Goal: Check status: Check status

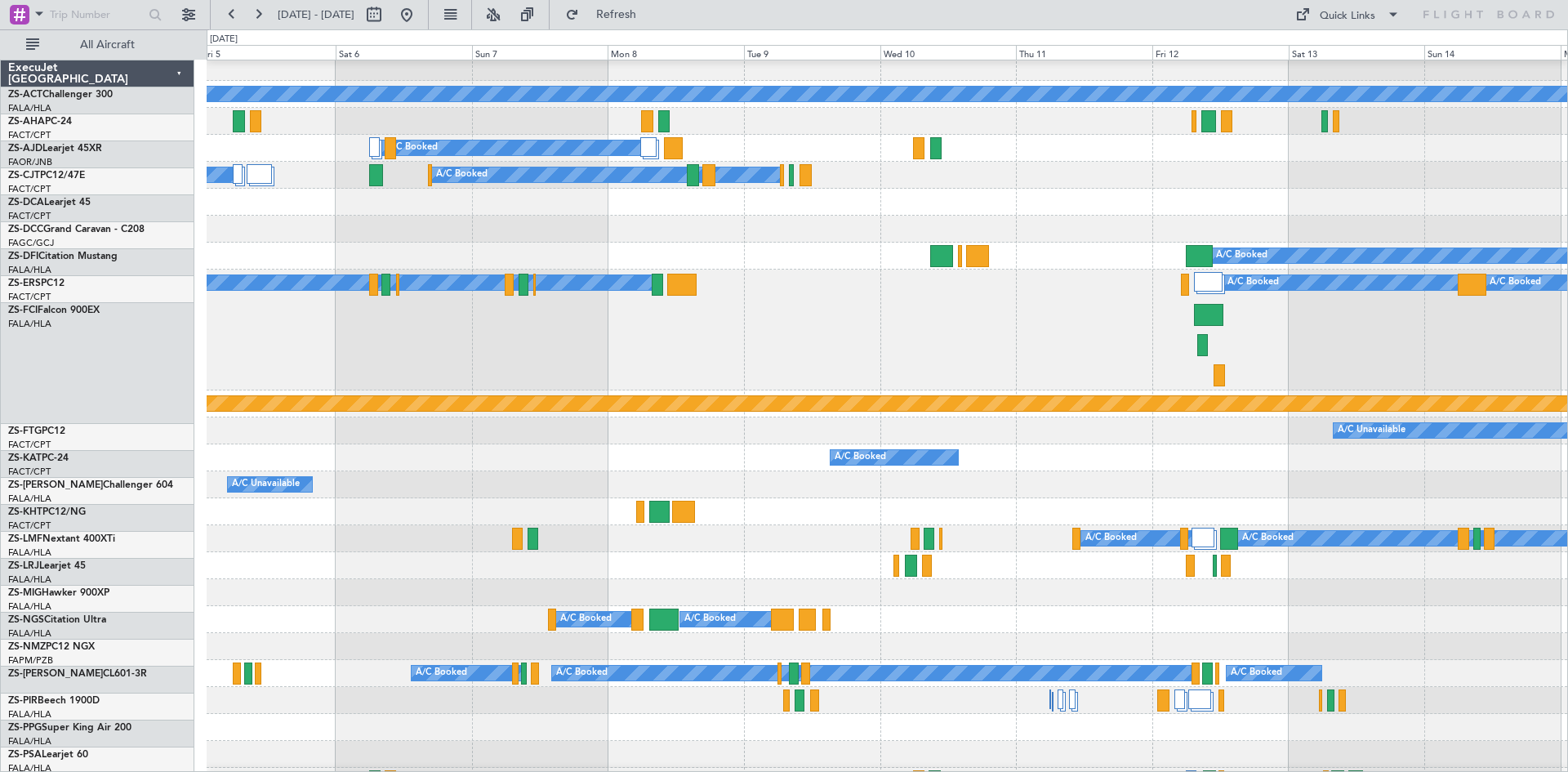
scroll to position [34, 0]
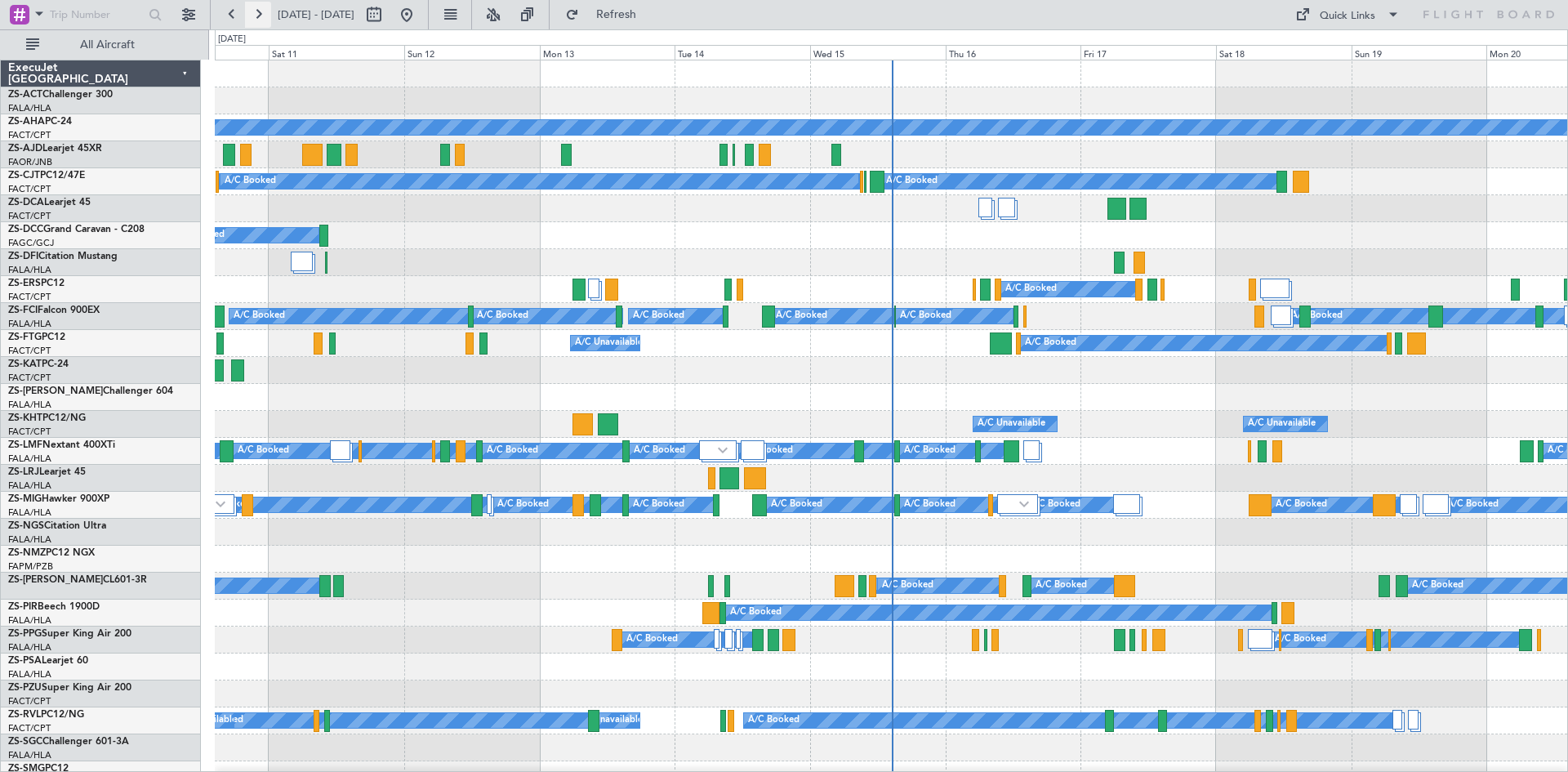
click at [264, 15] on button at bounding box center [258, 15] width 26 height 26
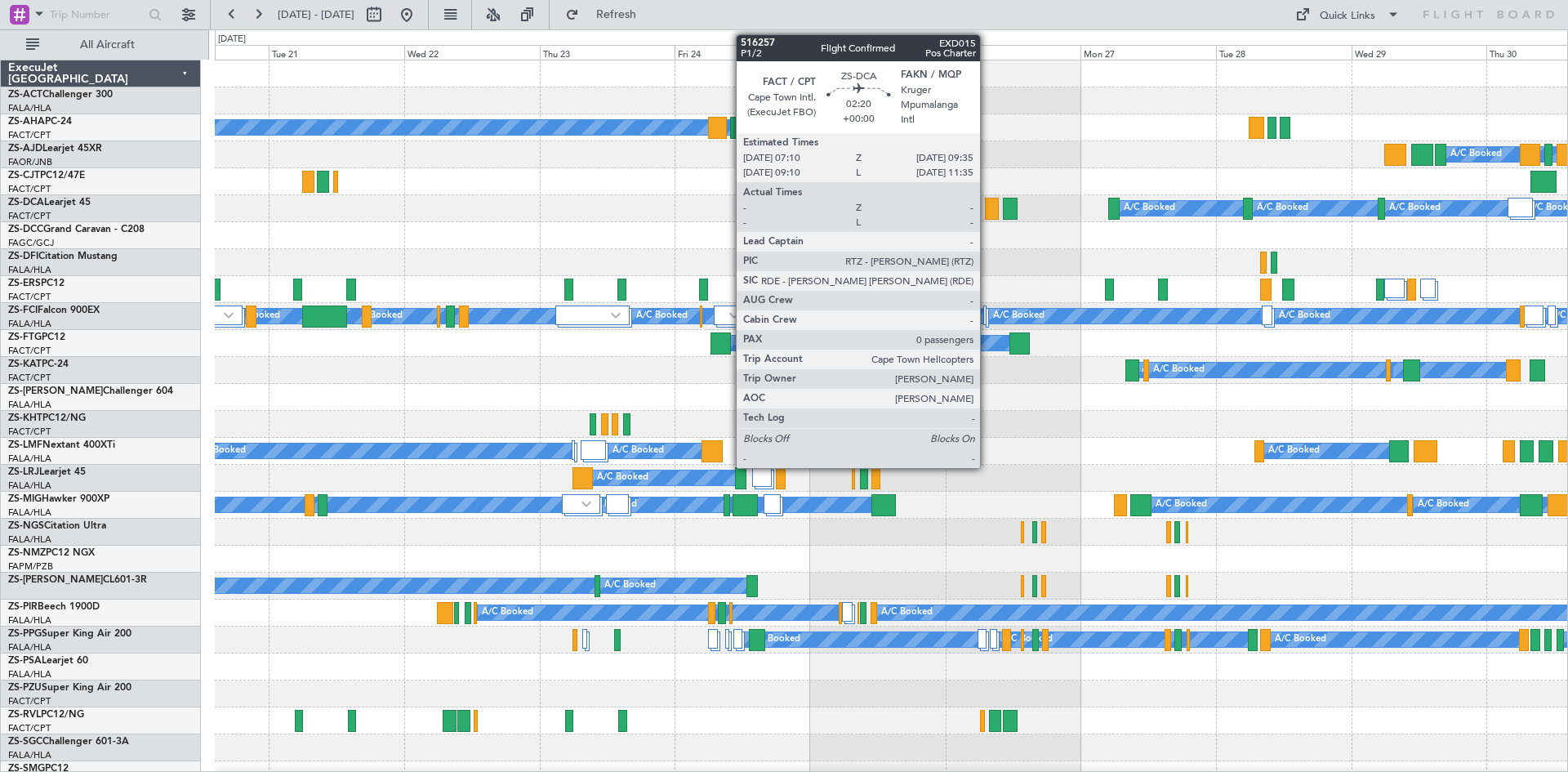
click at [987, 210] on div at bounding box center [991, 208] width 14 height 22
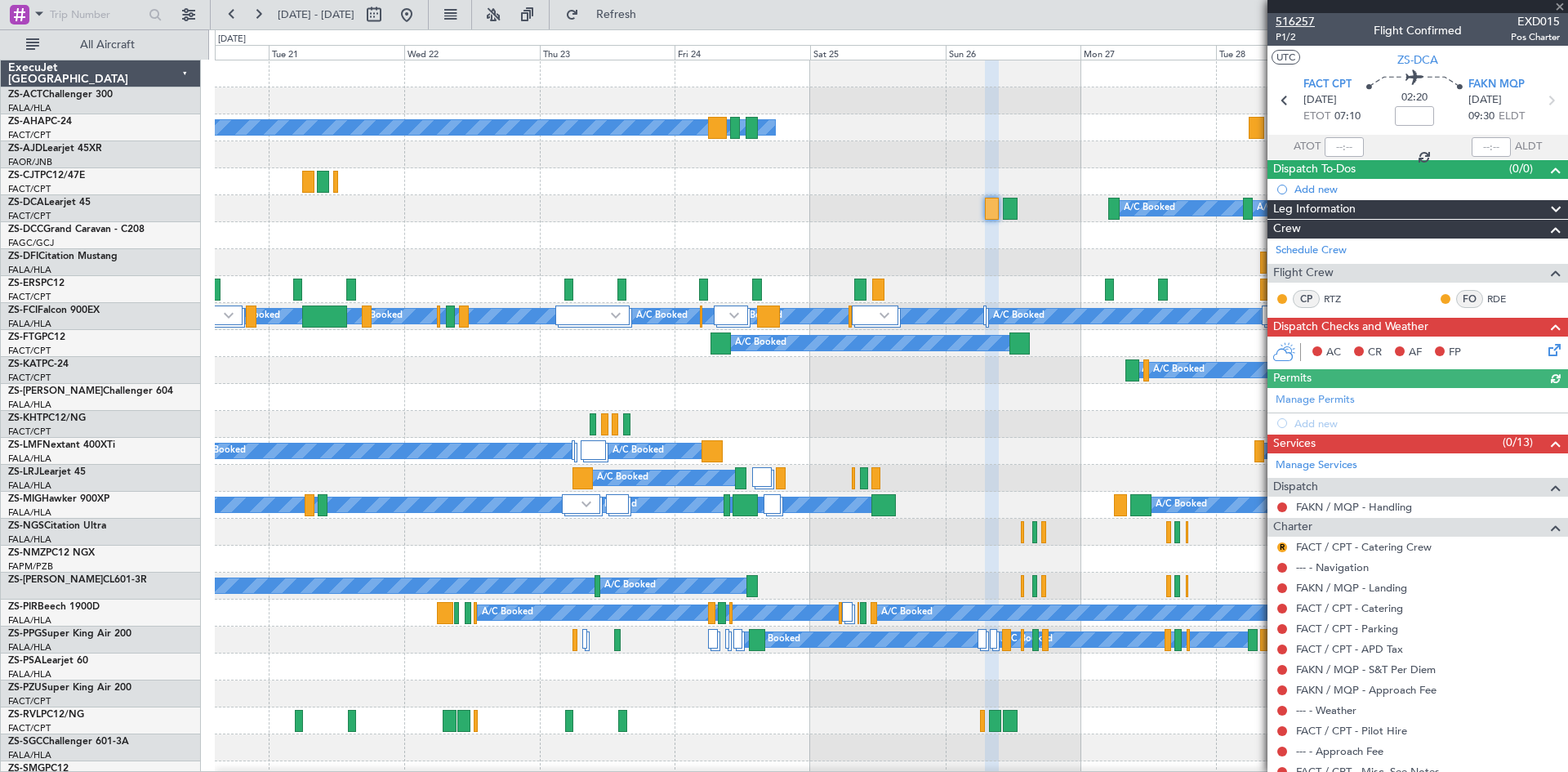
click at [1294, 23] on span "516257" at bounding box center [1294, 21] width 39 height 17
click at [260, 15] on button at bounding box center [258, 15] width 26 height 26
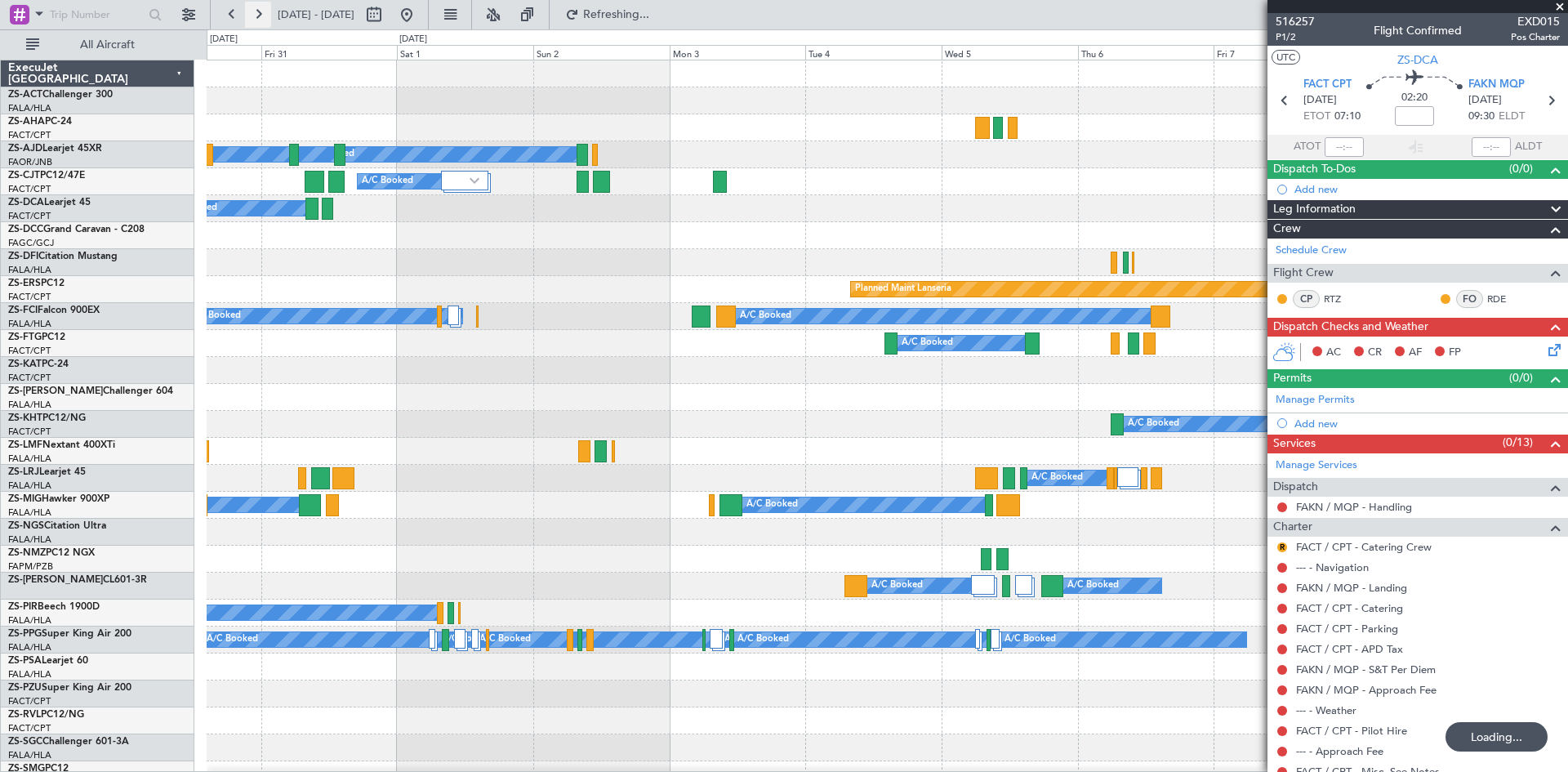
click at [260, 15] on button at bounding box center [258, 15] width 26 height 26
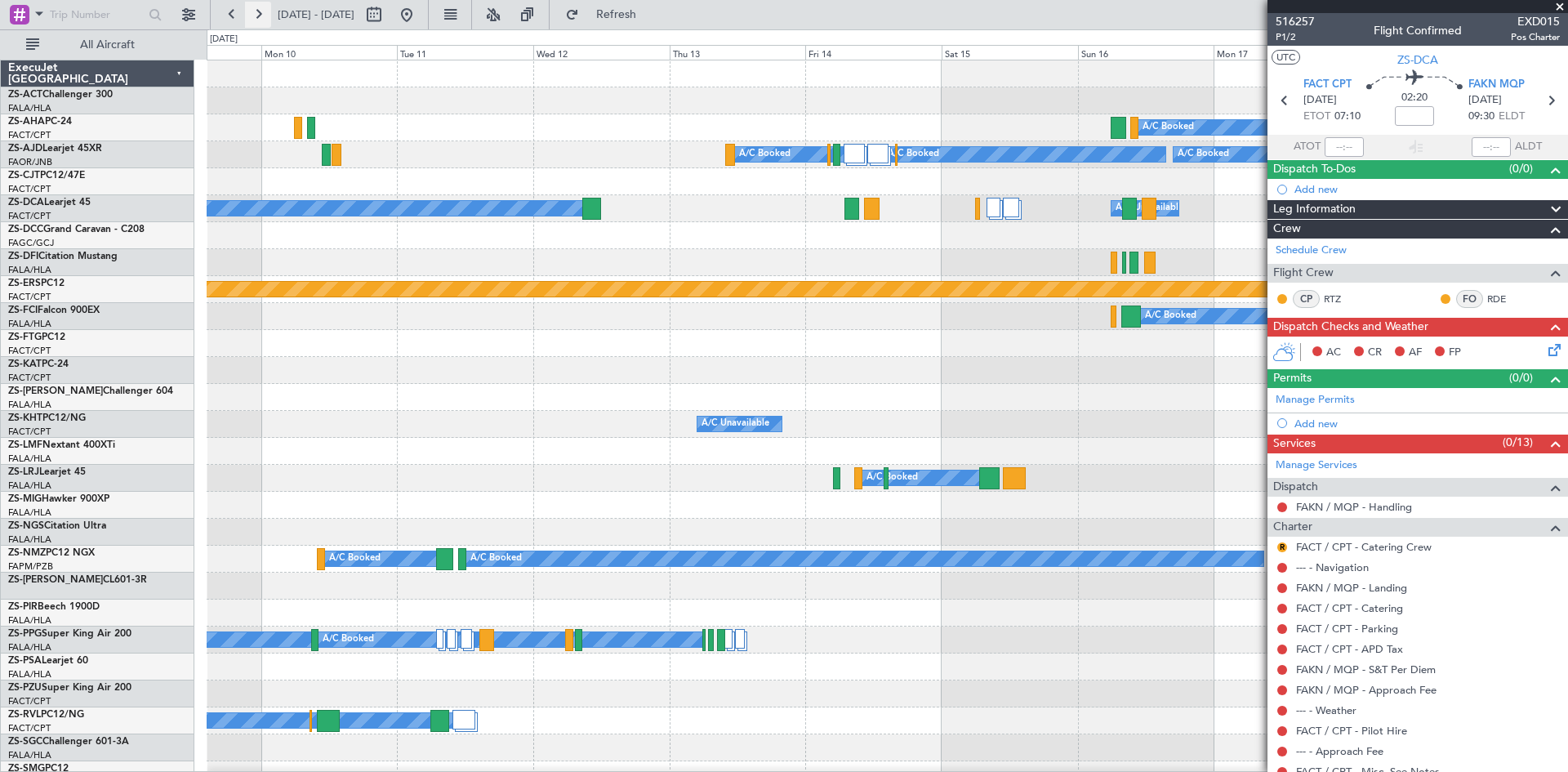
click at [260, 15] on button at bounding box center [258, 15] width 26 height 26
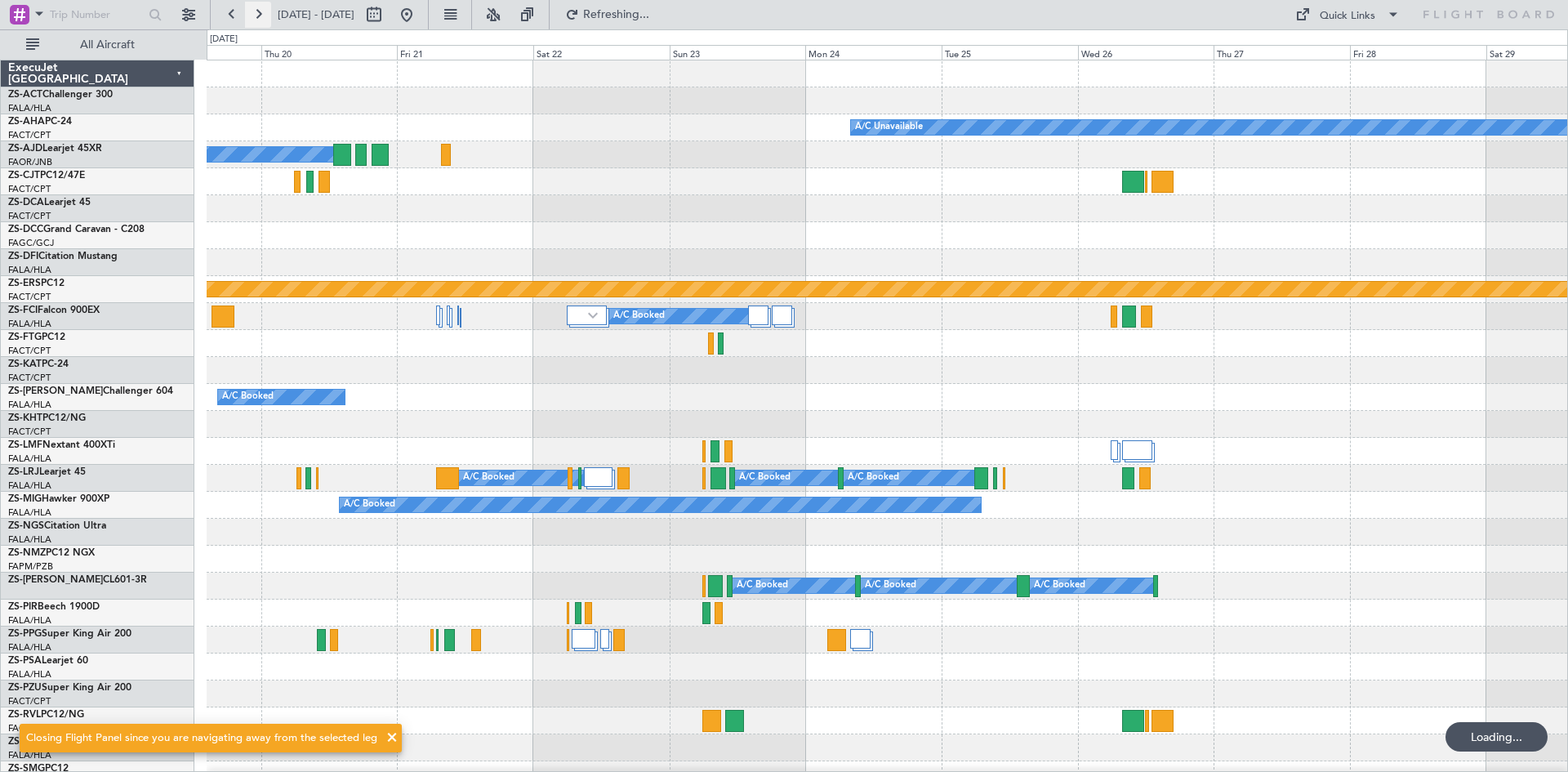
click at [260, 15] on button at bounding box center [258, 15] width 26 height 26
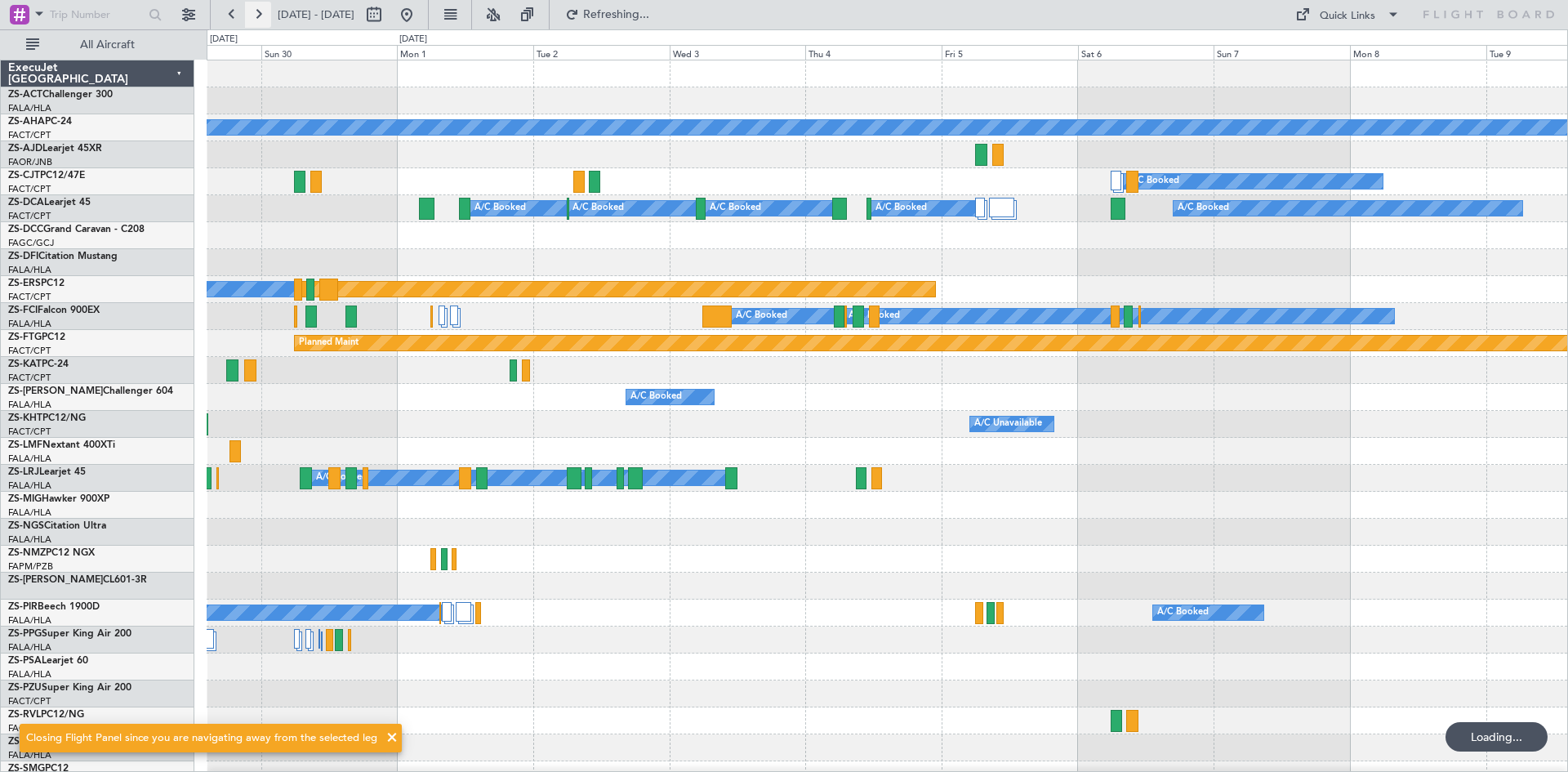
click at [260, 15] on button at bounding box center [258, 15] width 26 height 26
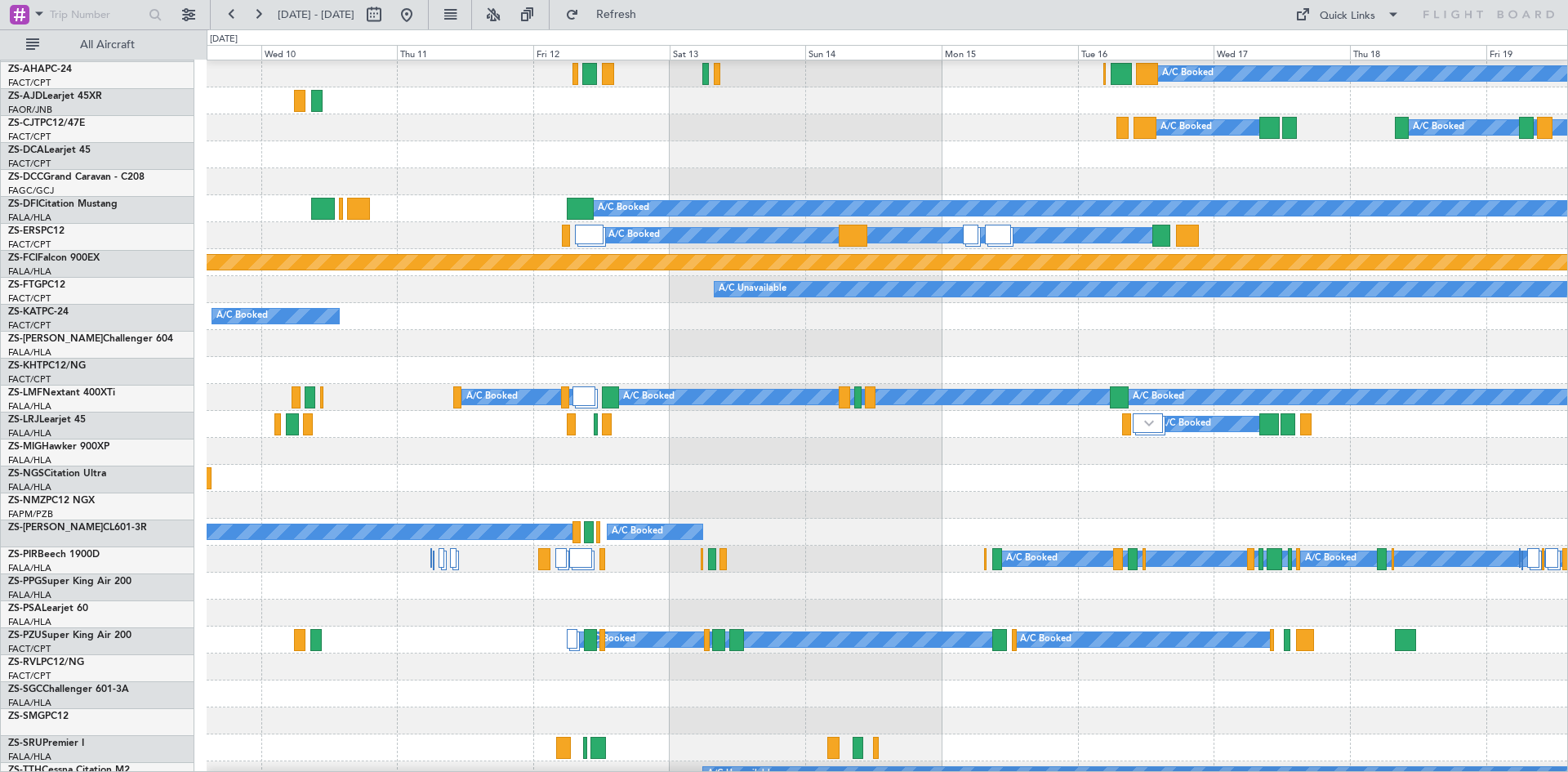
scroll to position [82, 0]
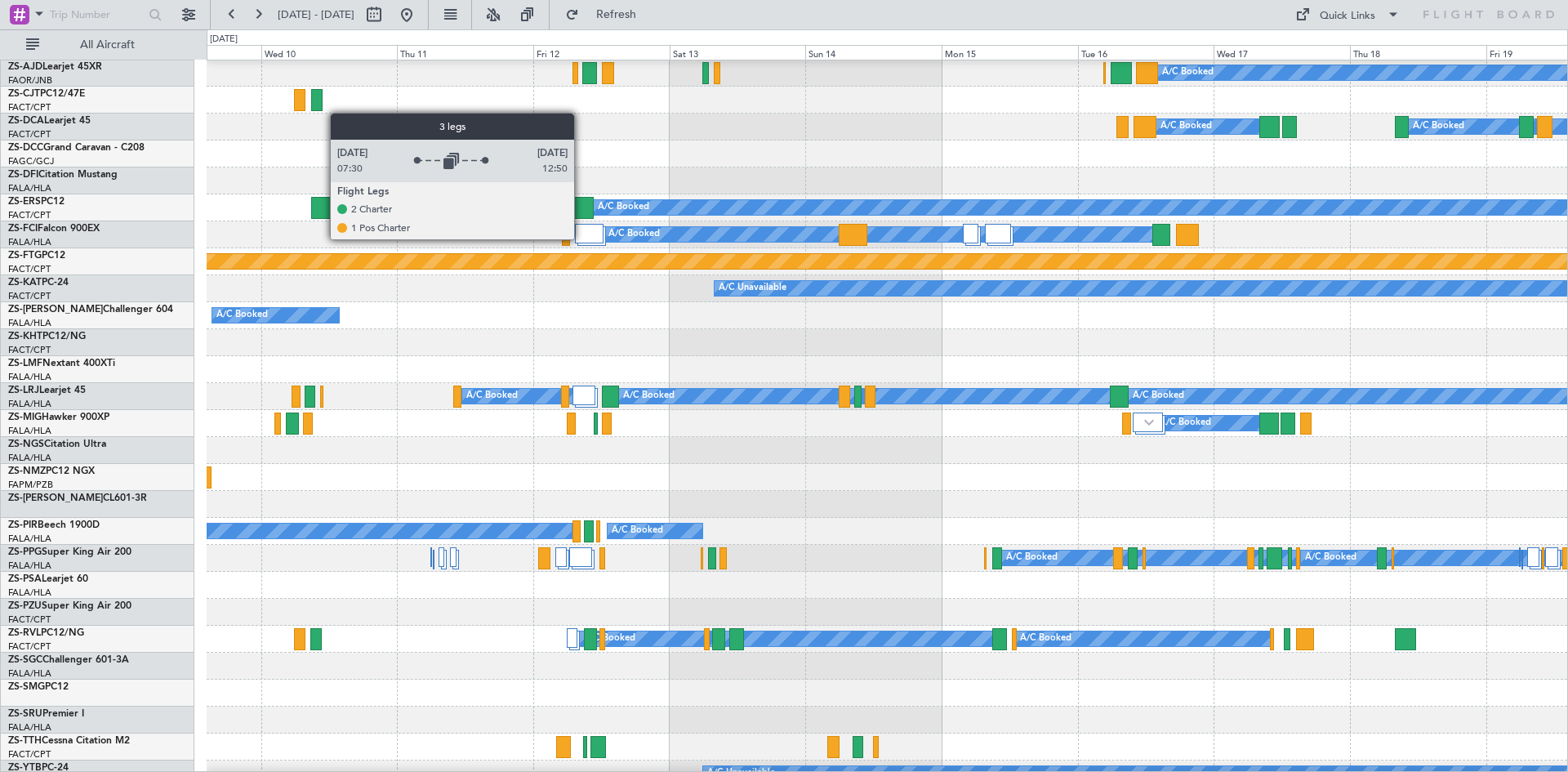
click at [583, 231] on div at bounding box center [589, 234] width 28 height 20
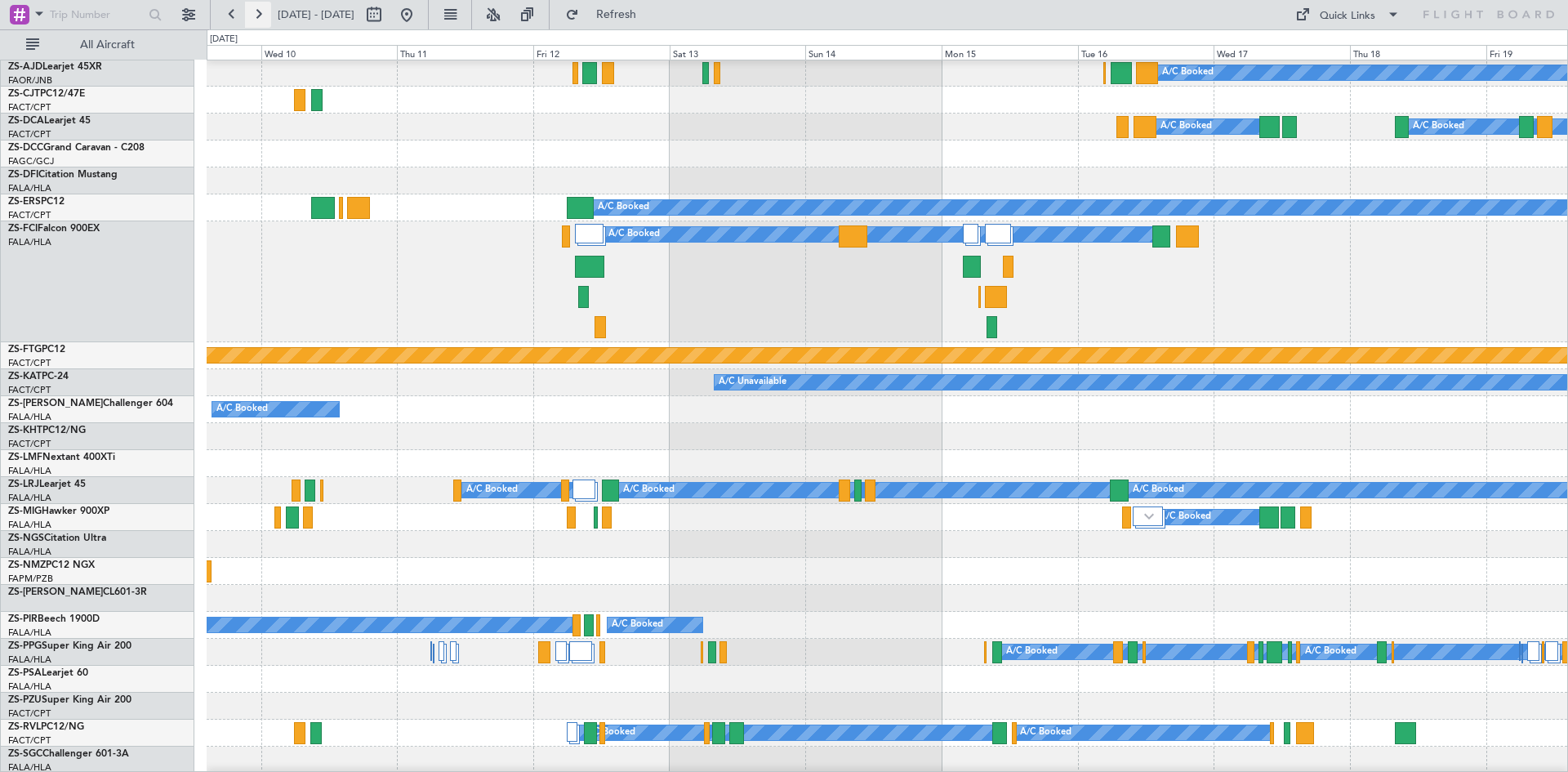
click at [256, 17] on button at bounding box center [258, 15] width 26 height 26
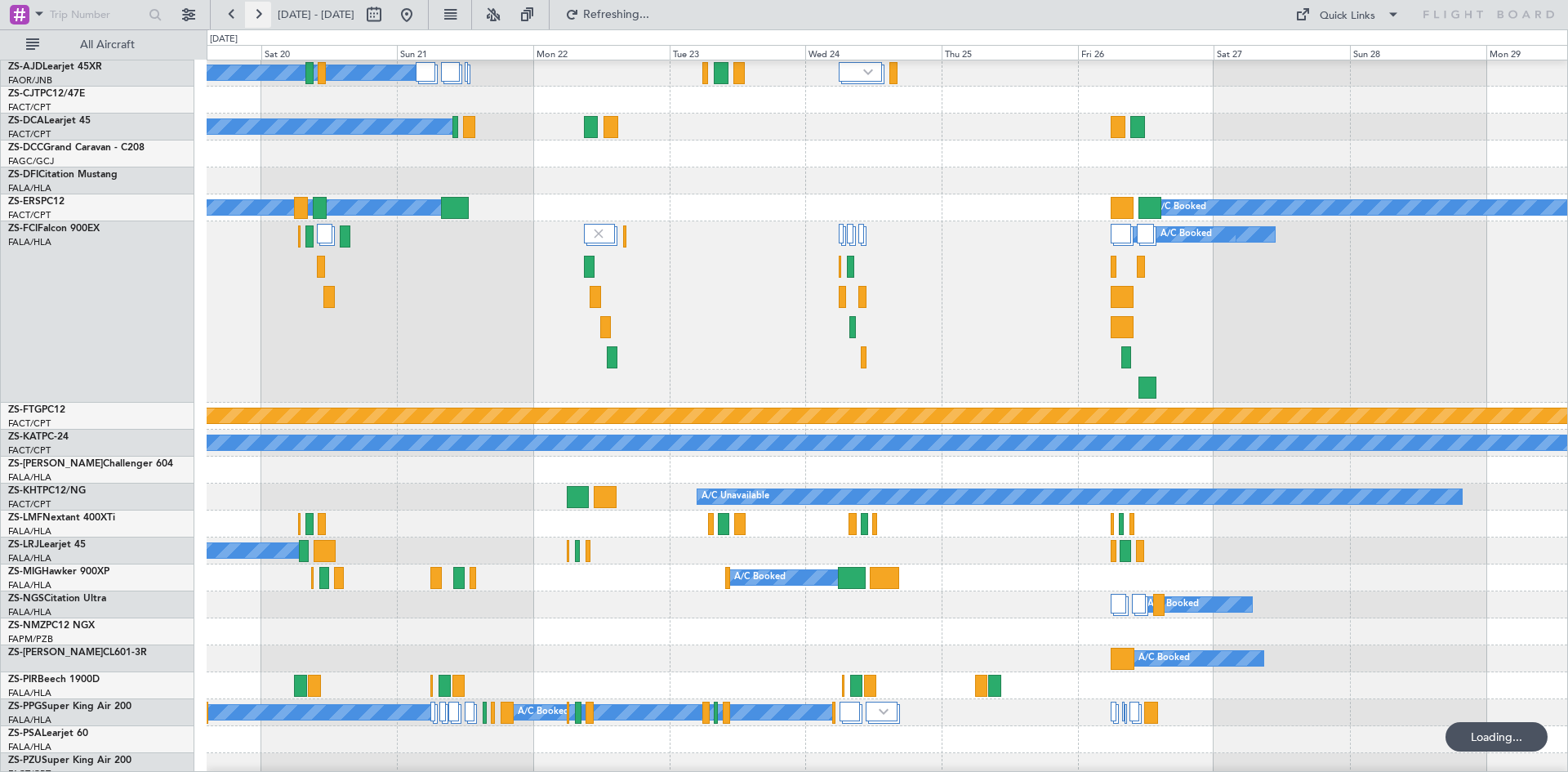
click at [255, 18] on button at bounding box center [258, 15] width 26 height 26
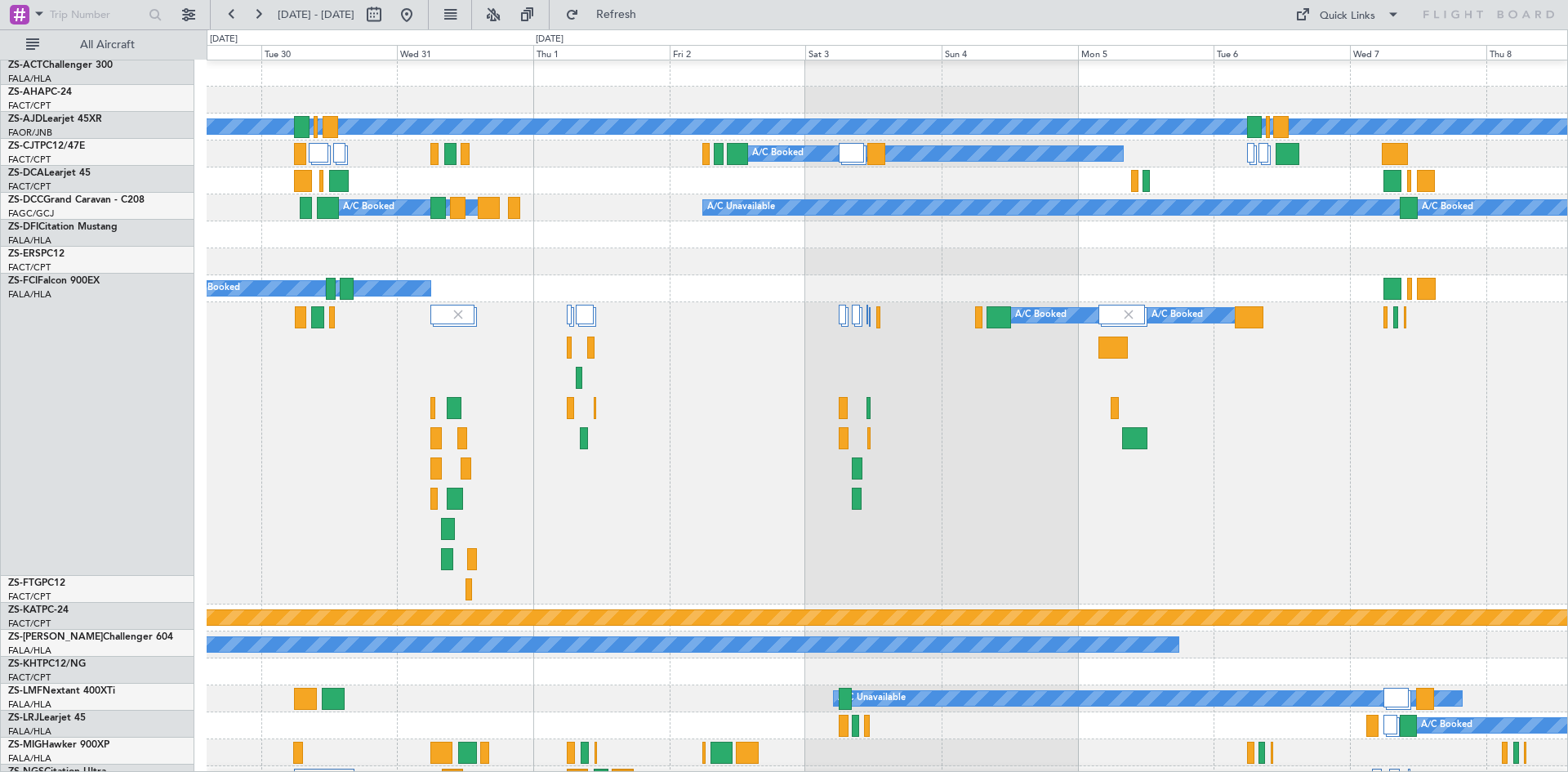
scroll to position [0, 0]
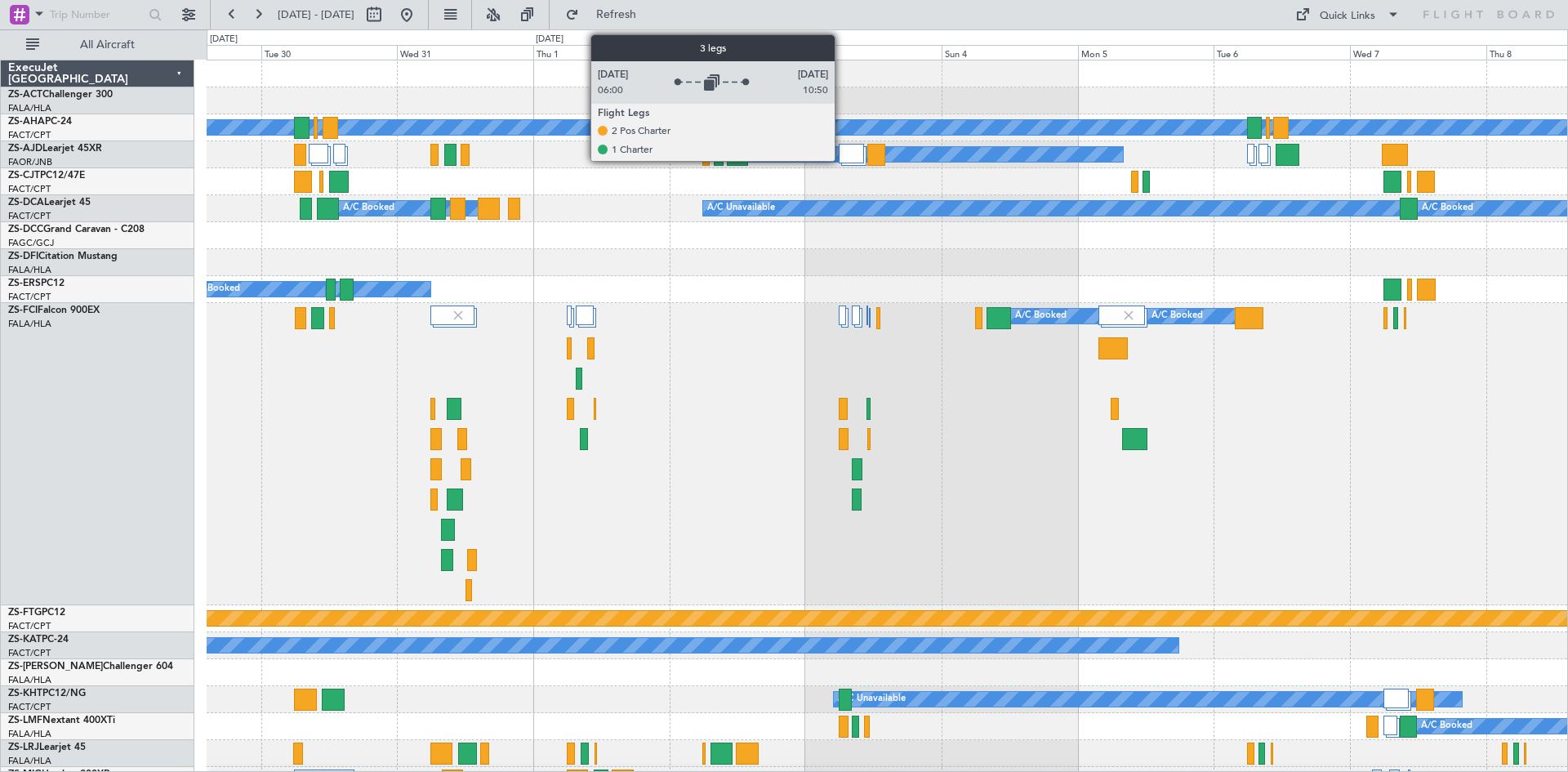
click at [842, 153] on div at bounding box center [851, 154] width 25 height 20
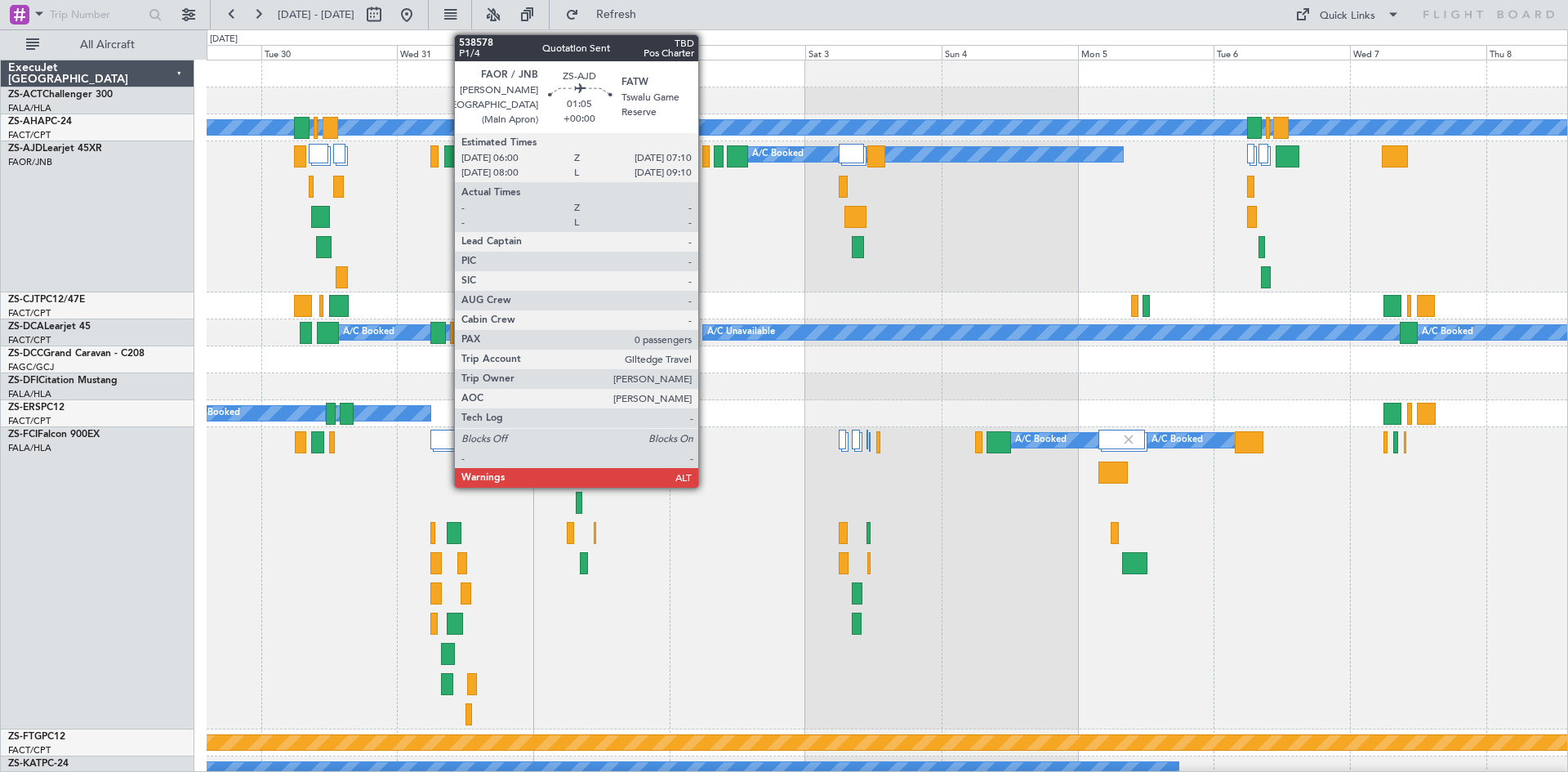
click at [705, 159] on div at bounding box center [706, 157] width 7 height 22
click at [703, 160] on div at bounding box center [706, 157] width 7 height 22
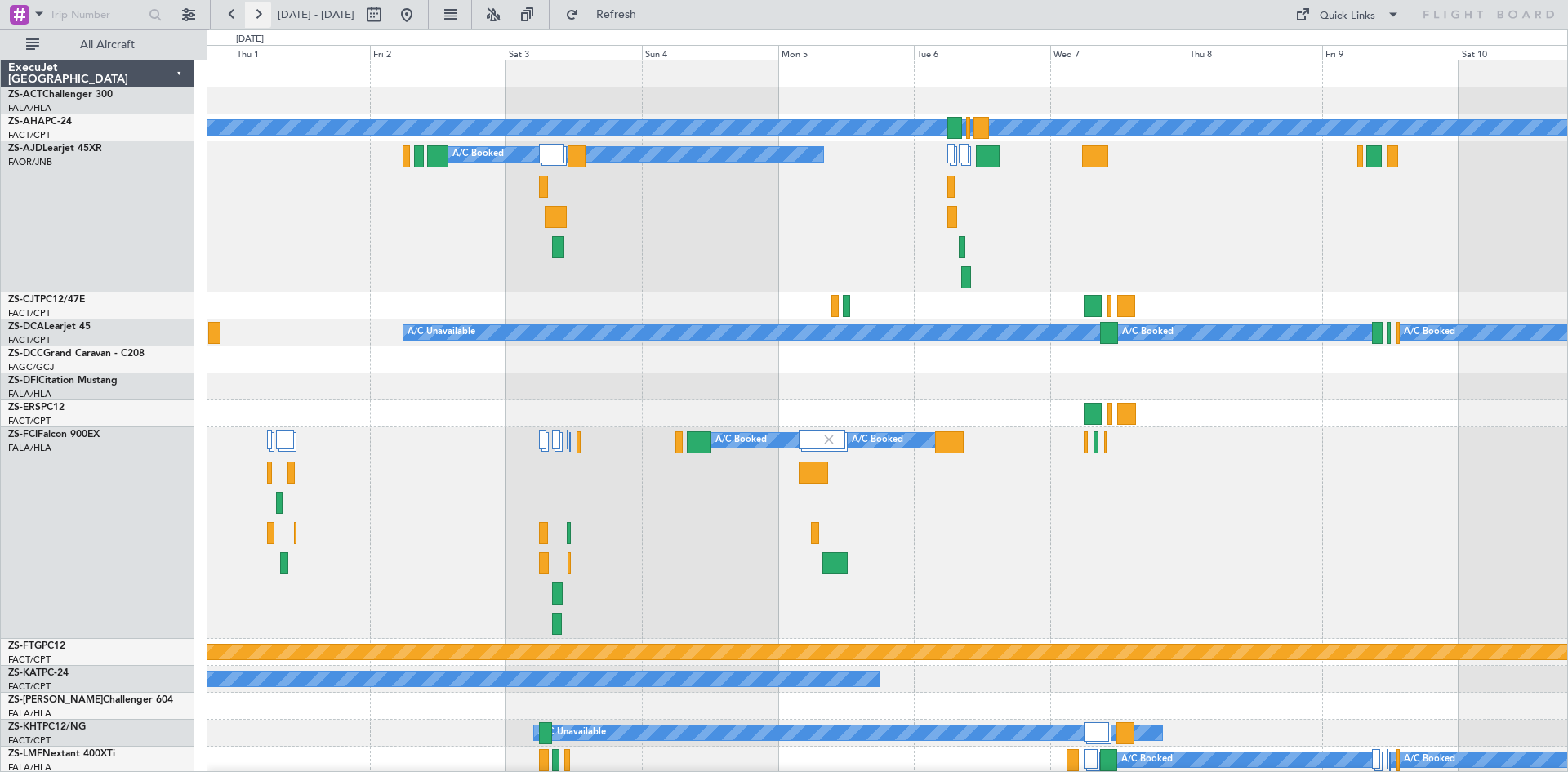
click at [256, 12] on button at bounding box center [258, 15] width 26 height 26
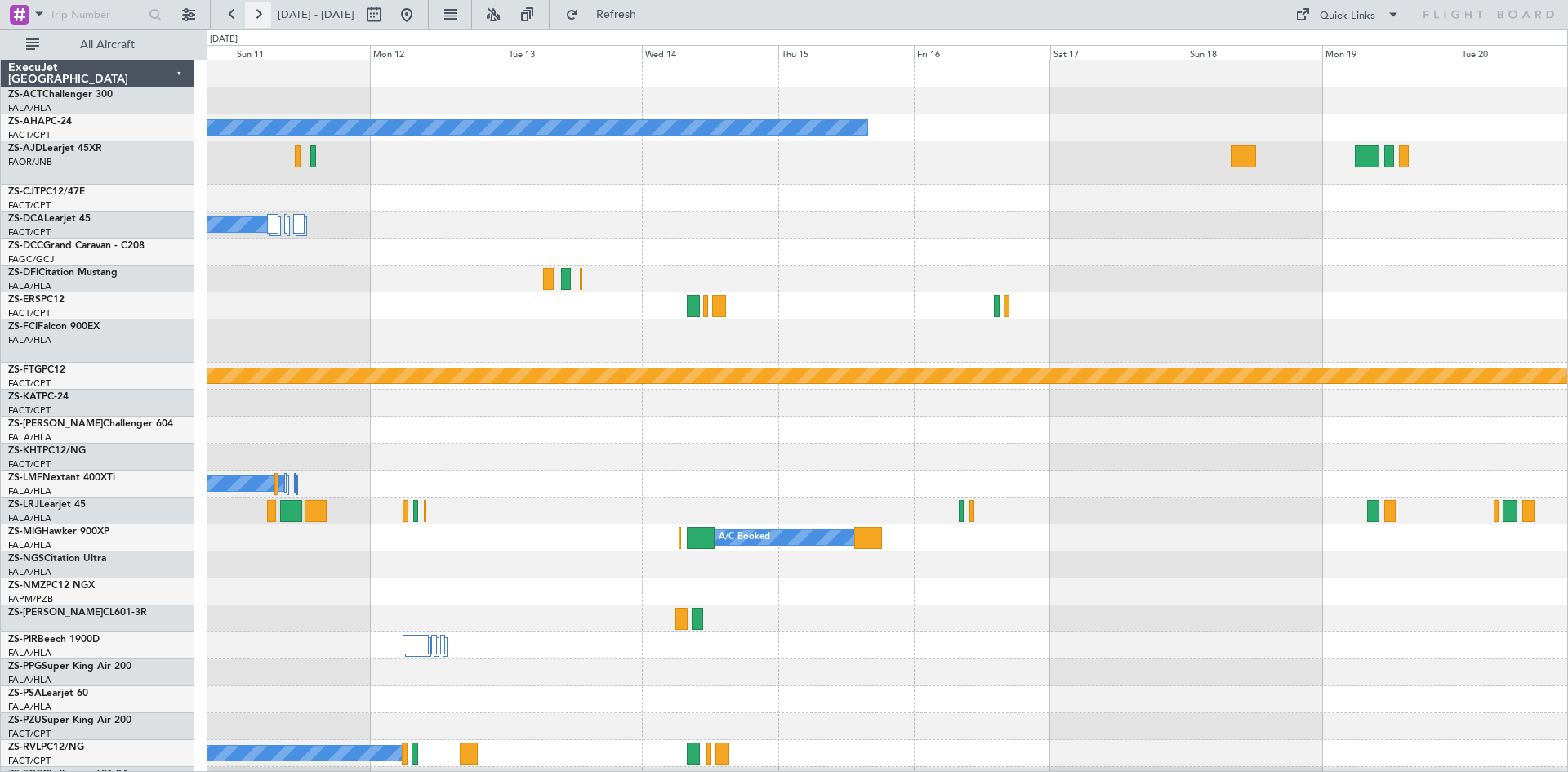
click at [261, 11] on button at bounding box center [258, 15] width 26 height 26
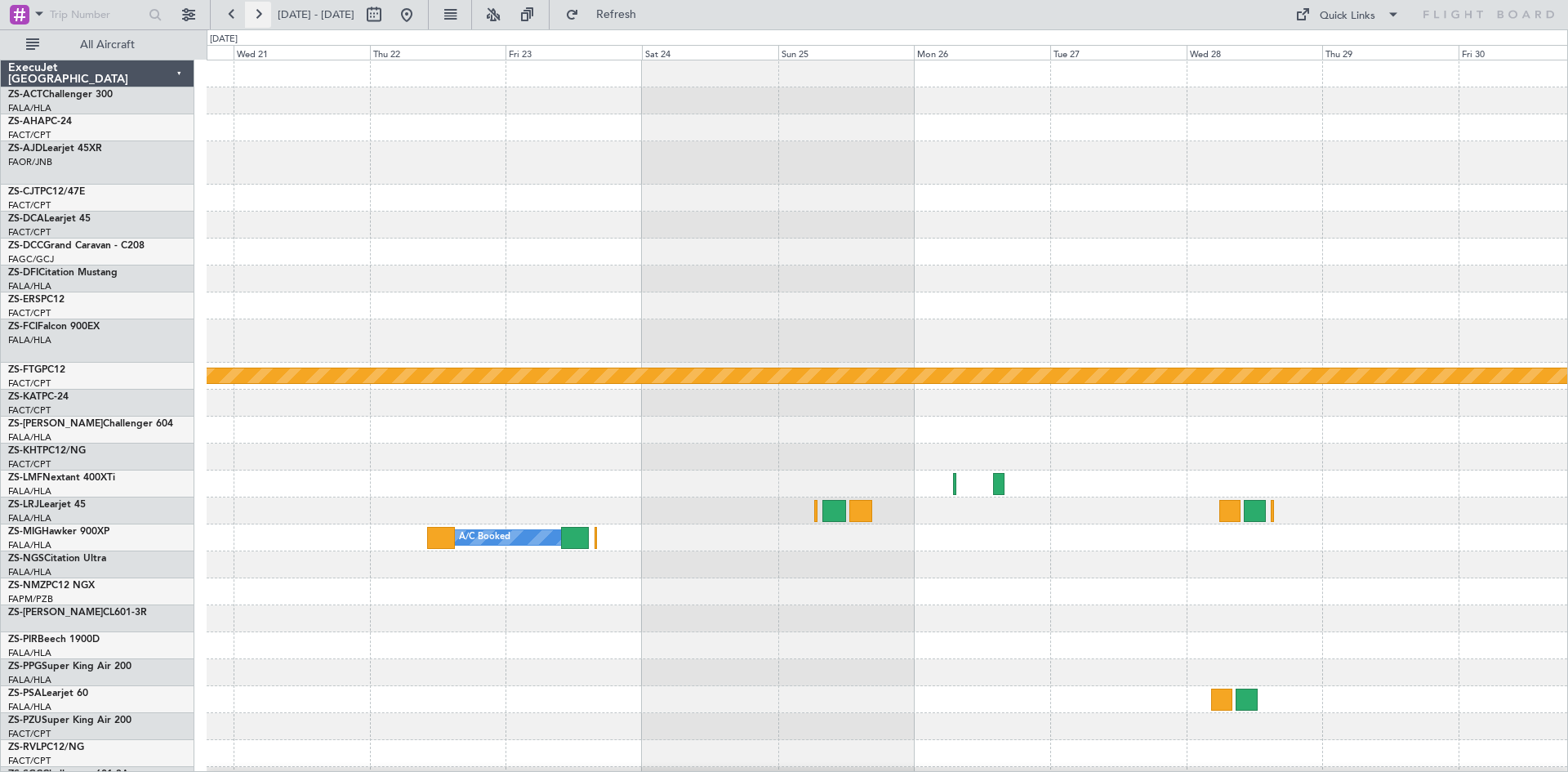
click at [261, 11] on button at bounding box center [258, 15] width 26 height 26
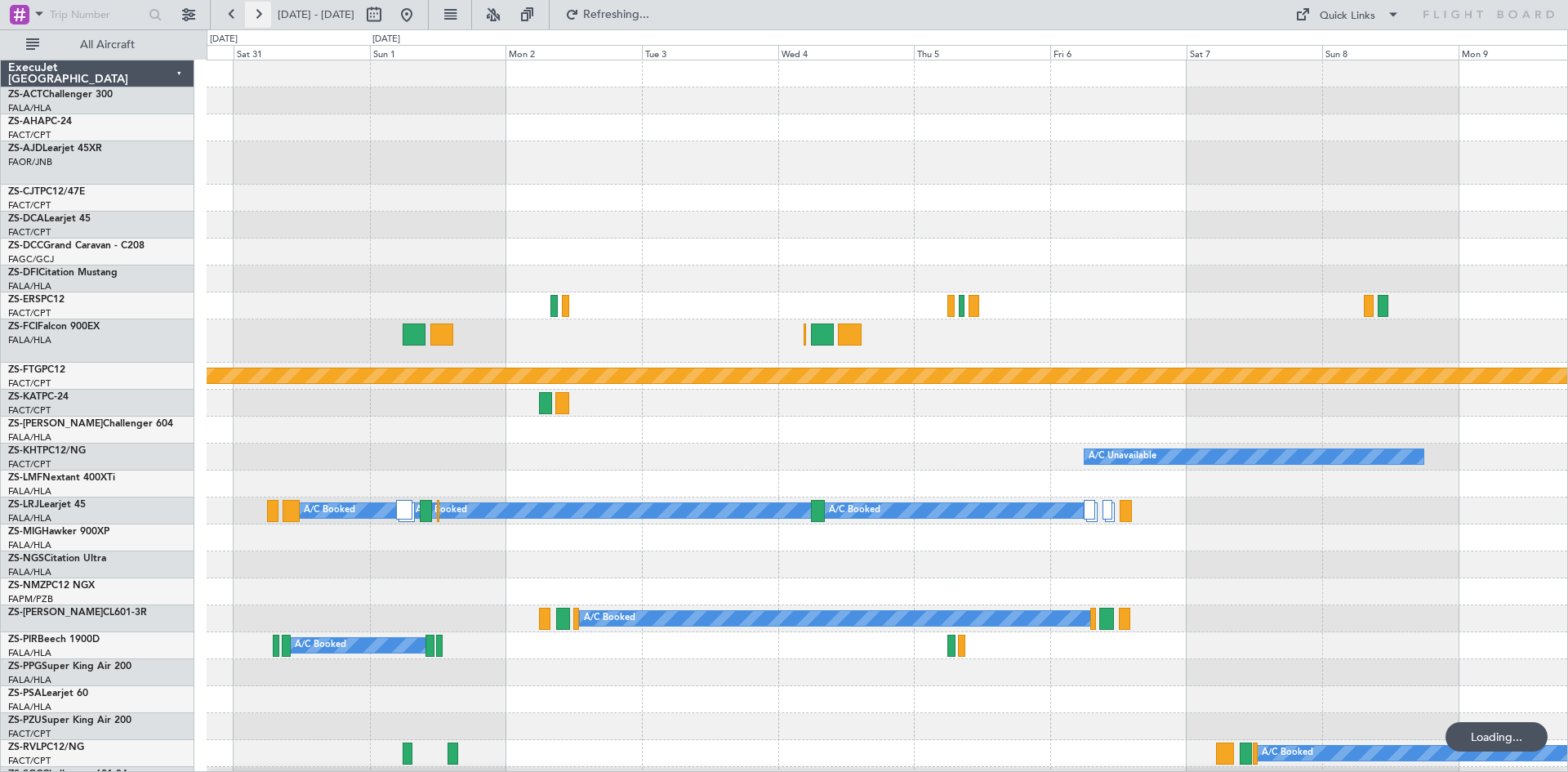
click at [261, 11] on button at bounding box center [258, 15] width 26 height 26
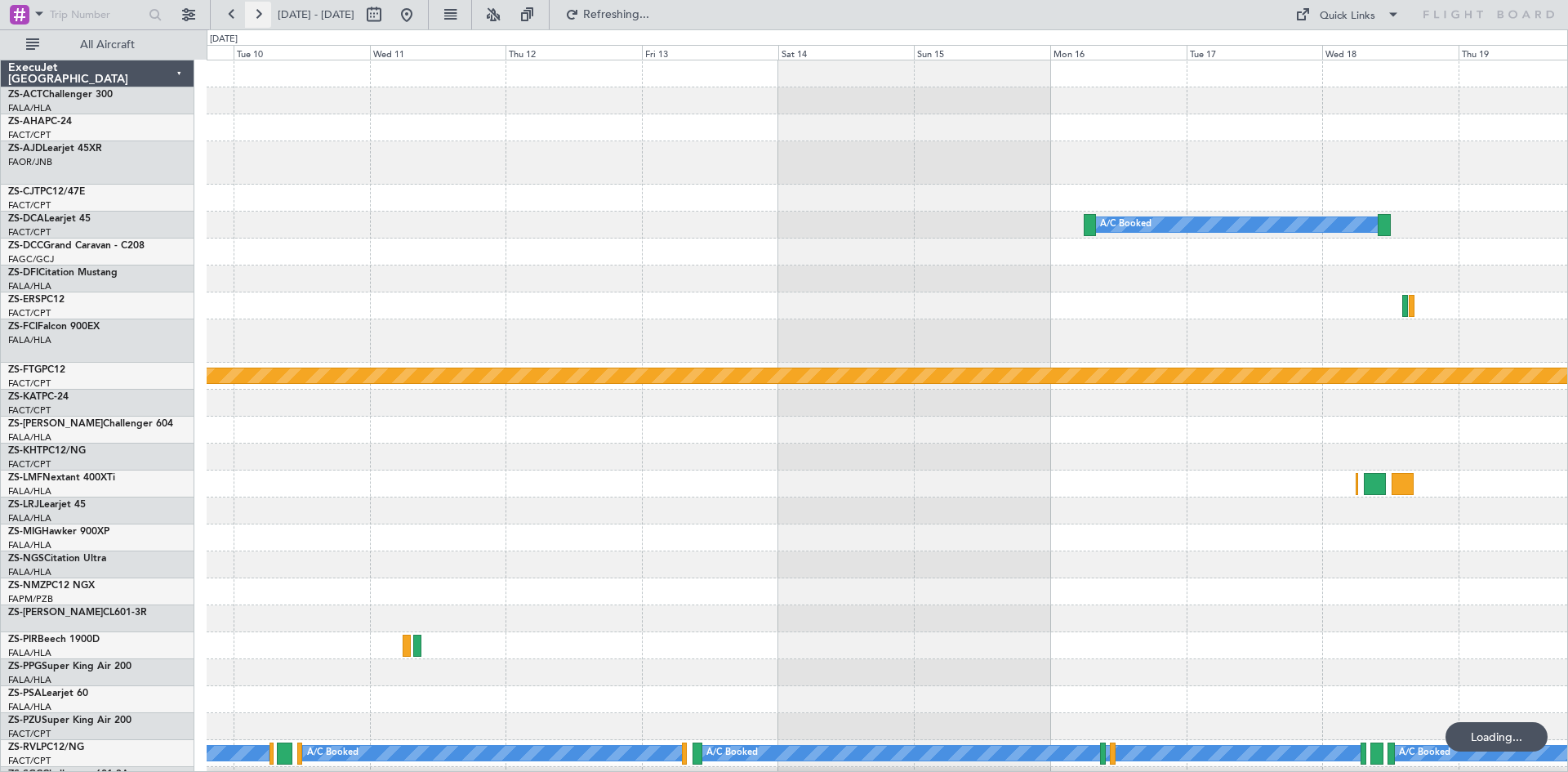
click at [261, 11] on button at bounding box center [258, 15] width 26 height 26
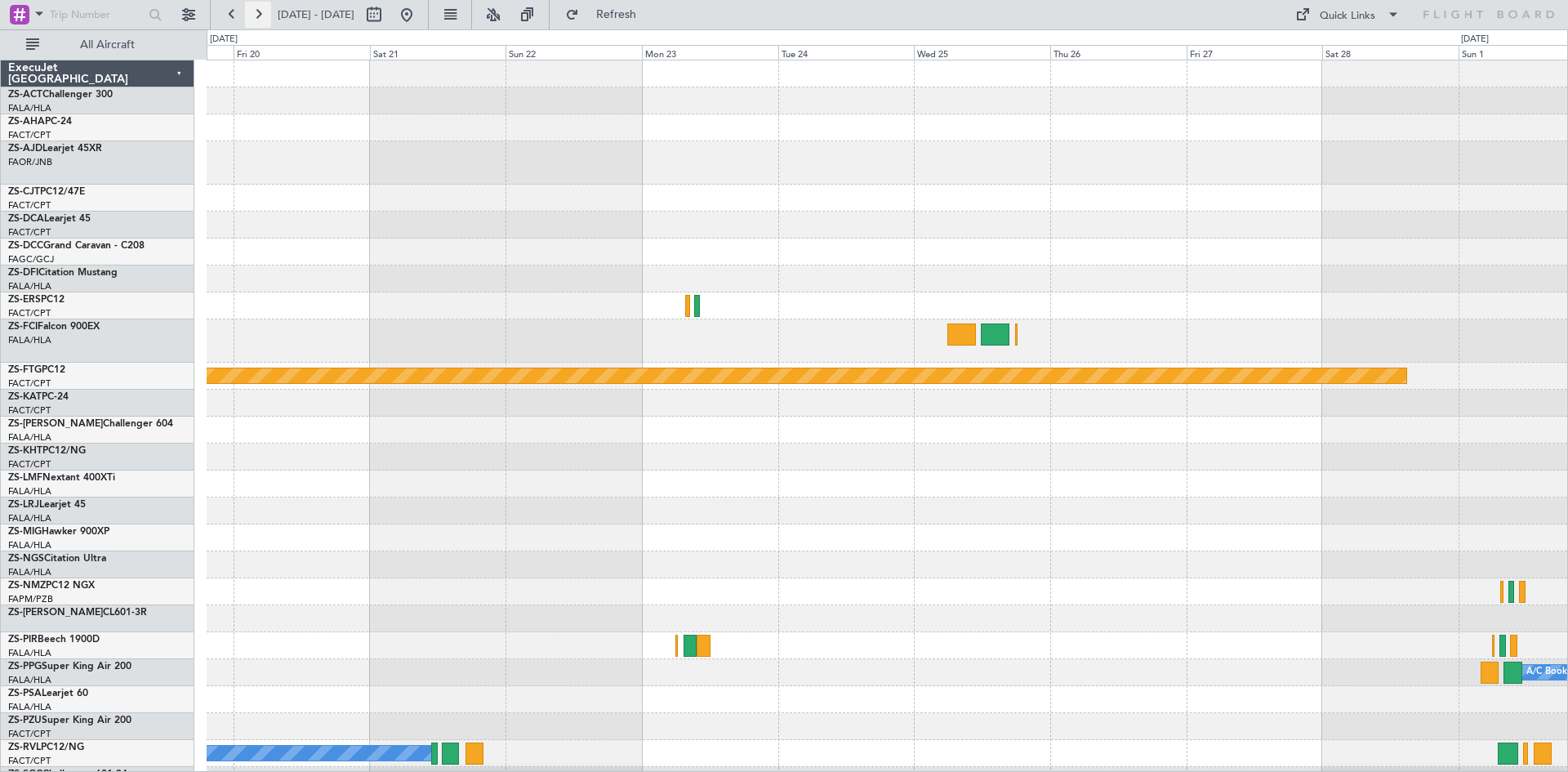
click at [261, 11] on button at bounding box center [258, 15] width 26 height 26
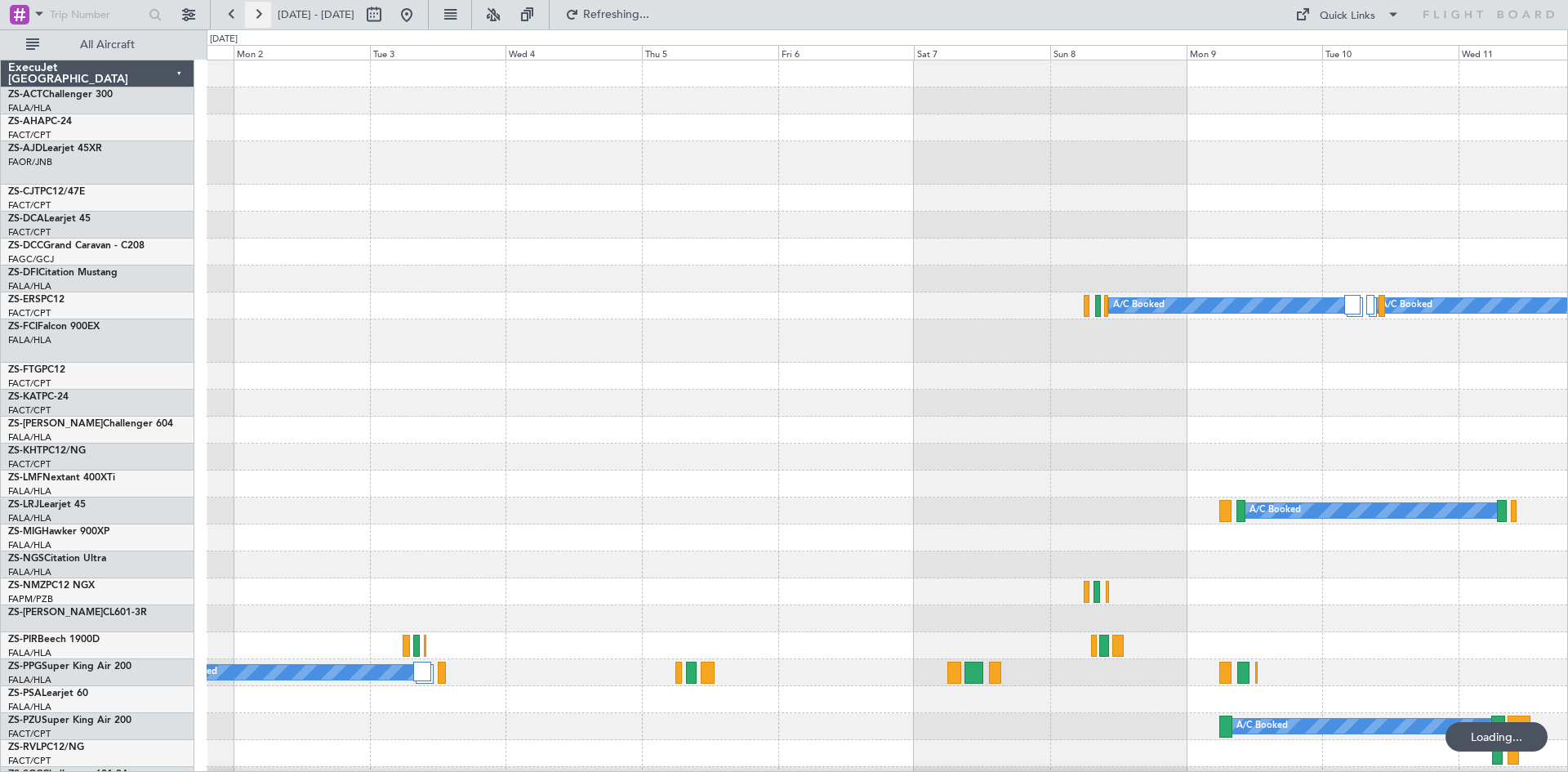
click at [261, 11] on button at bounding box center [258, 15] width 26 height 26
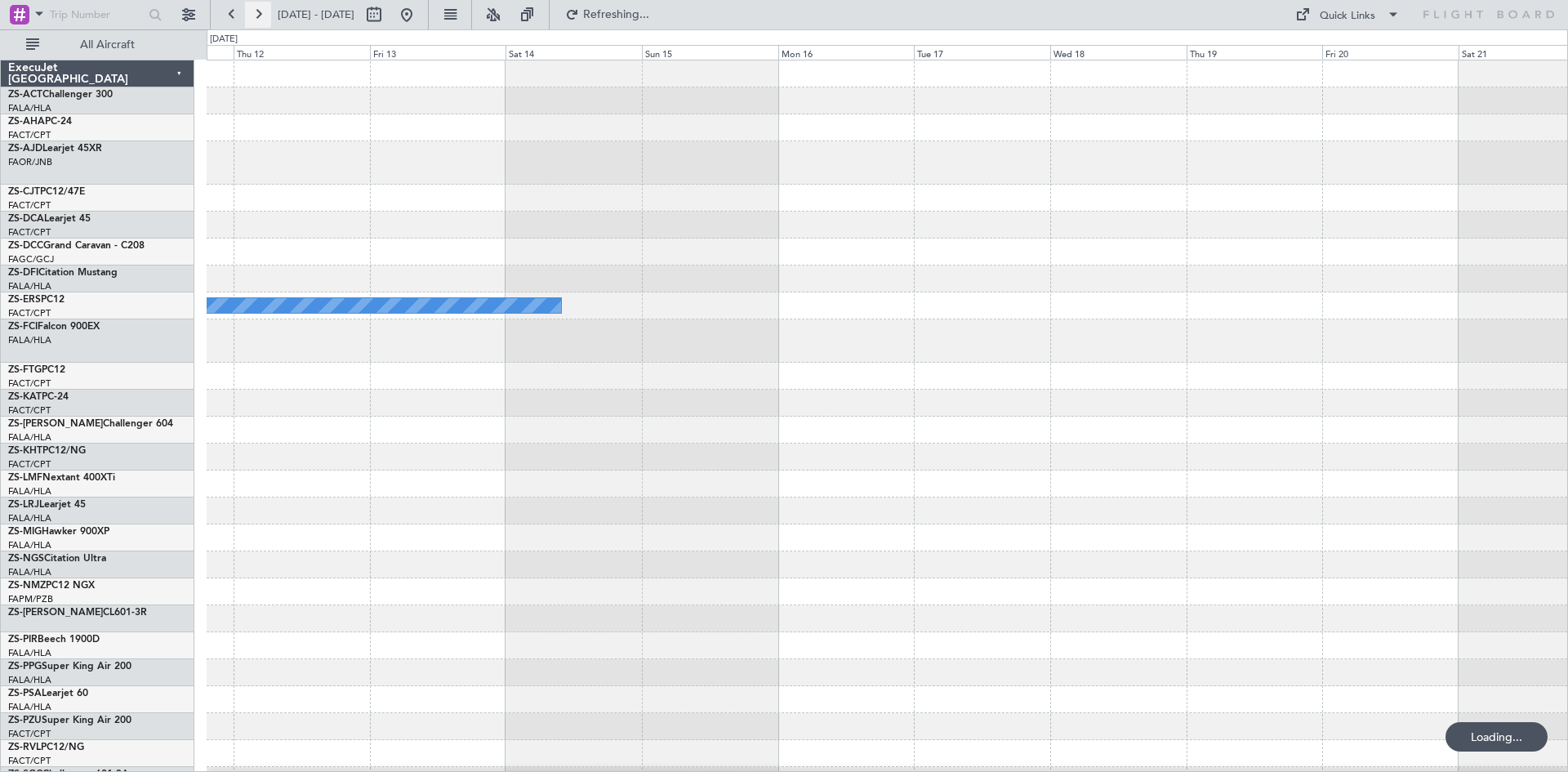
click at [261, 11] on button at bounding box center [258, 15] width 26 height 26
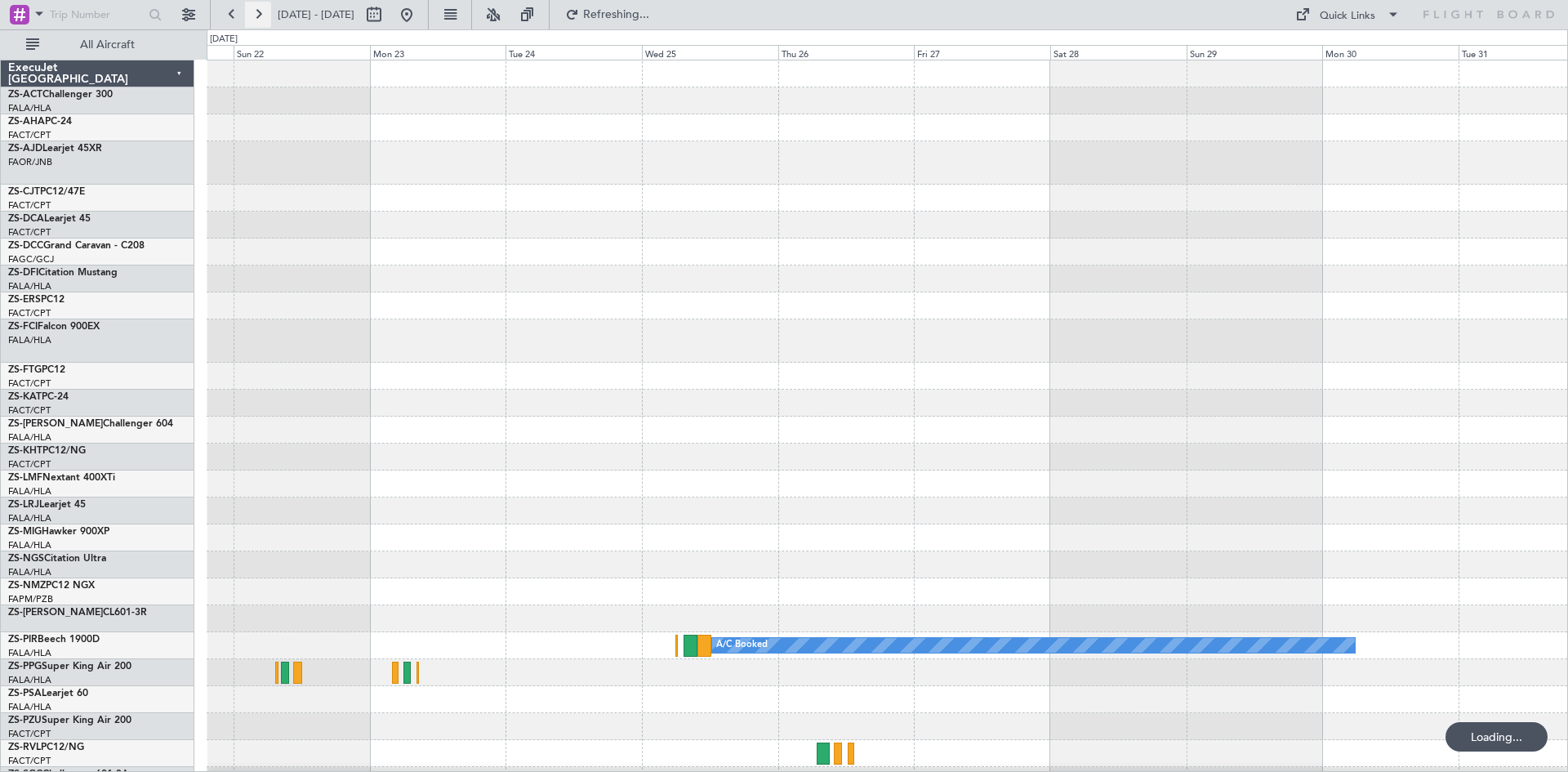
click at [261, 11] on button at bounding box center [258, 15] width 26 height 26
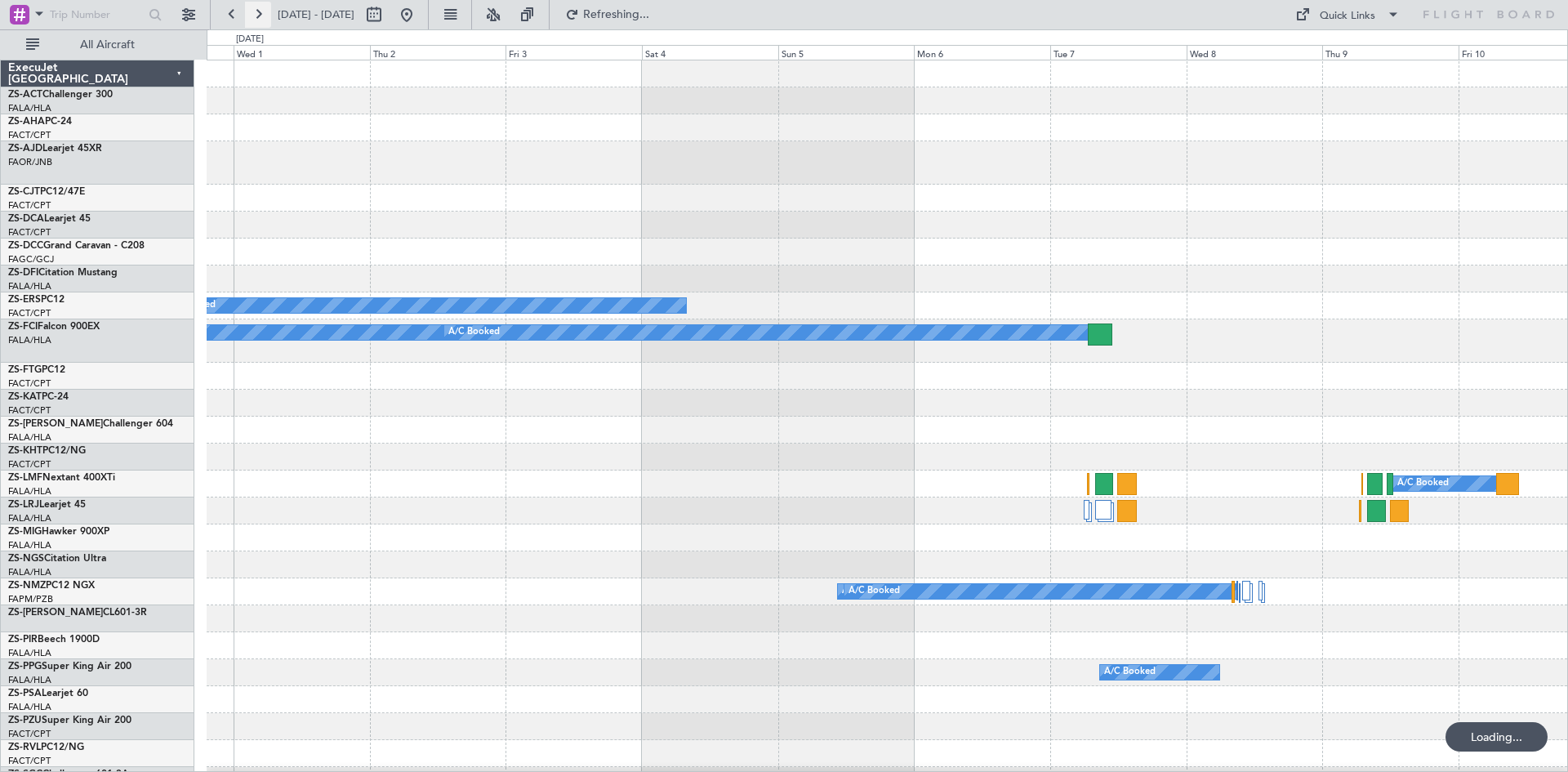
click at [261, 11] on button at bounding box center [258, 15] width 26 height 26
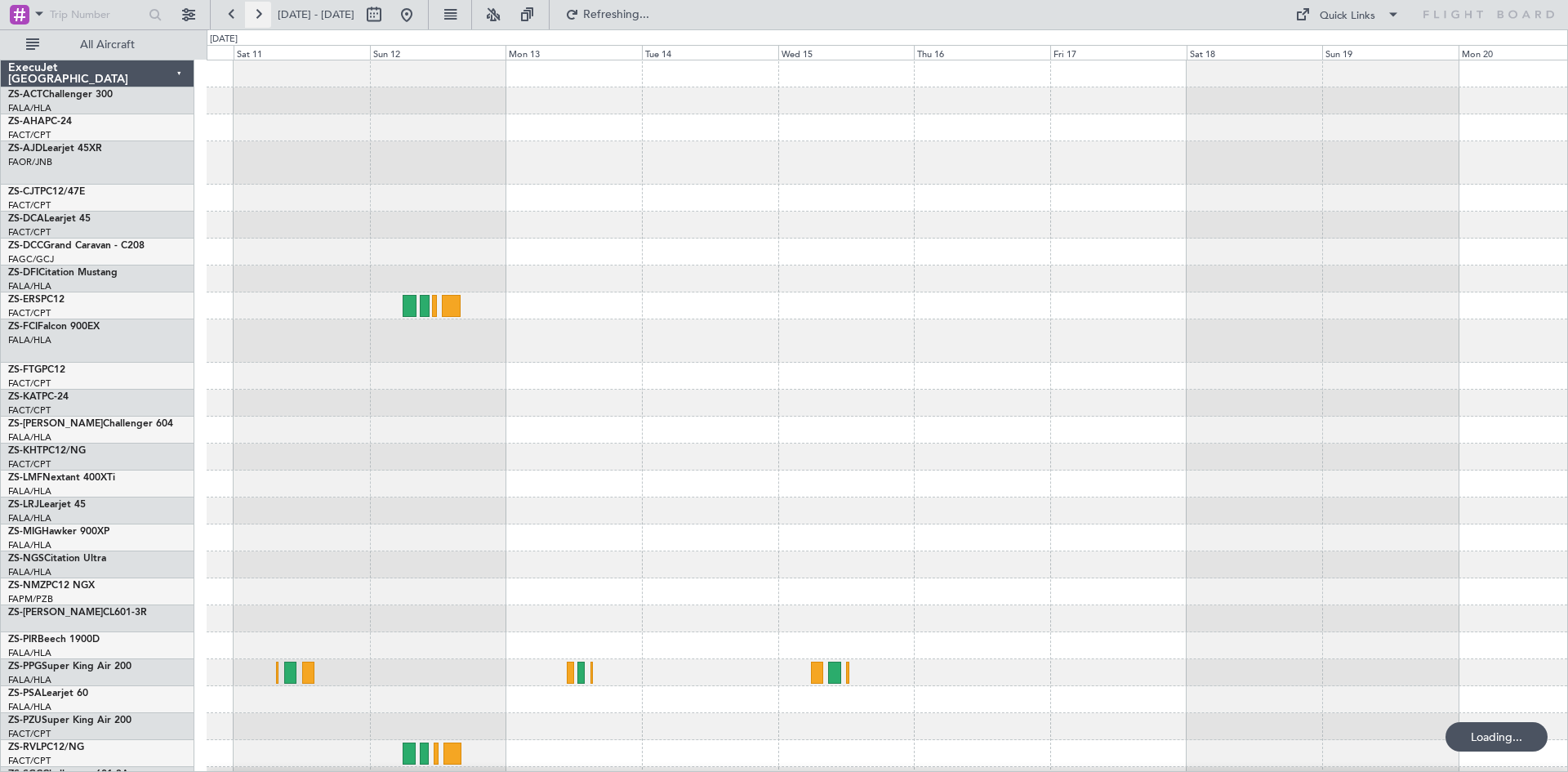
click at [261, 11] on button at bounding box center [258, 15] width 26 height 26
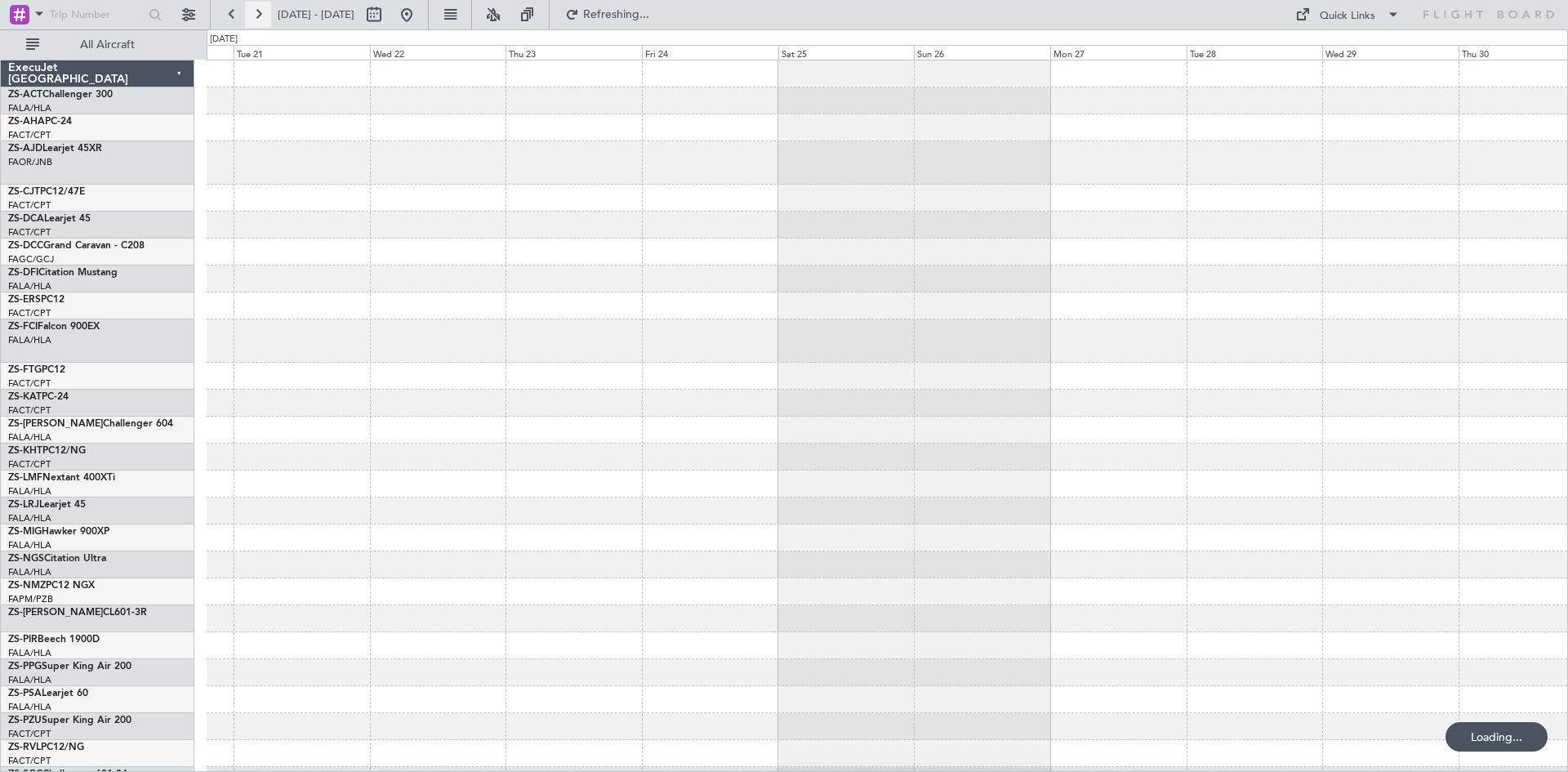
click at [261, 11] on button at bounding box center [258, 15] width 26 height 26
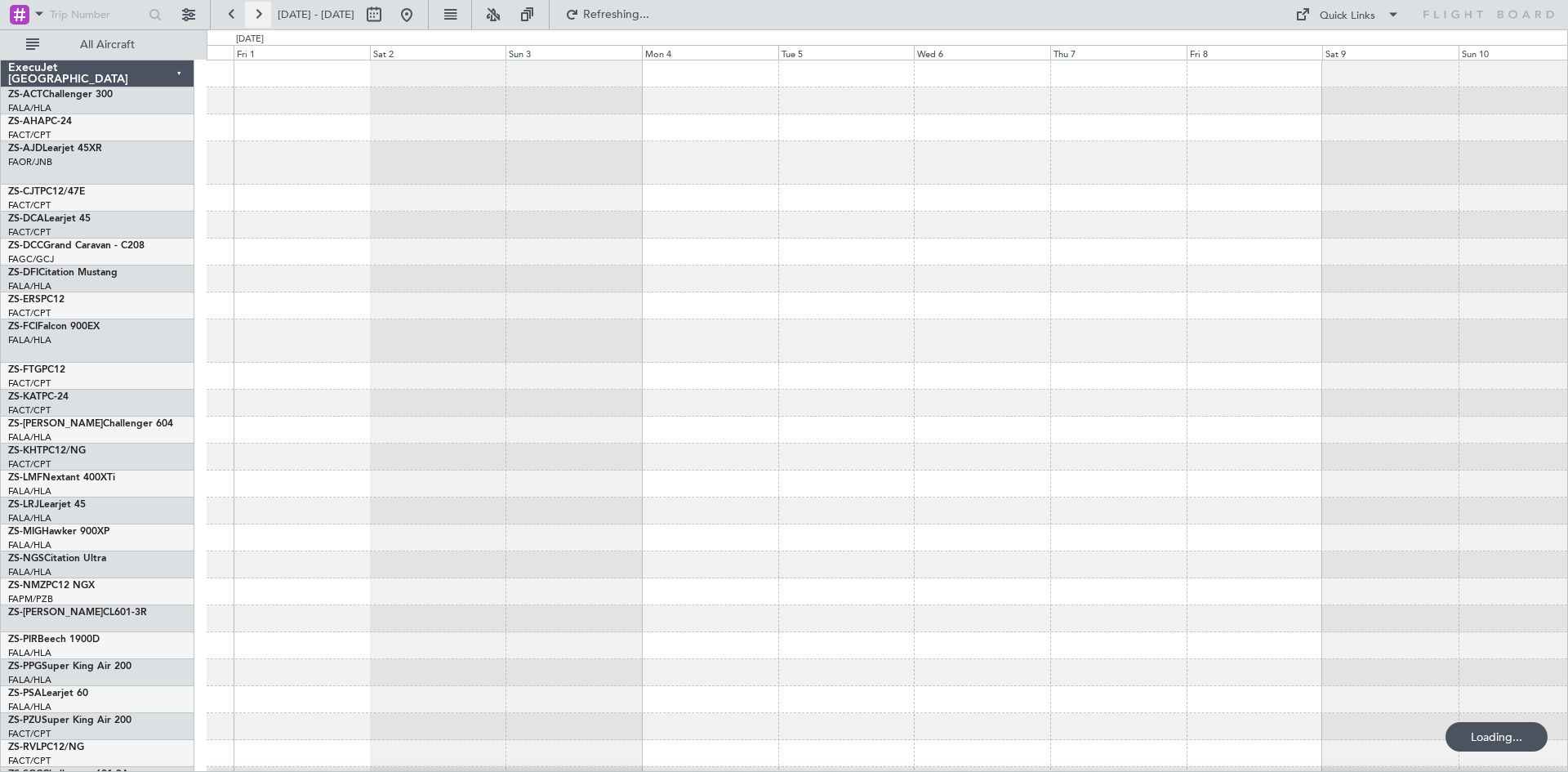
click at [261, 11] on button at bounding box center [258, 15] width 26 height 26
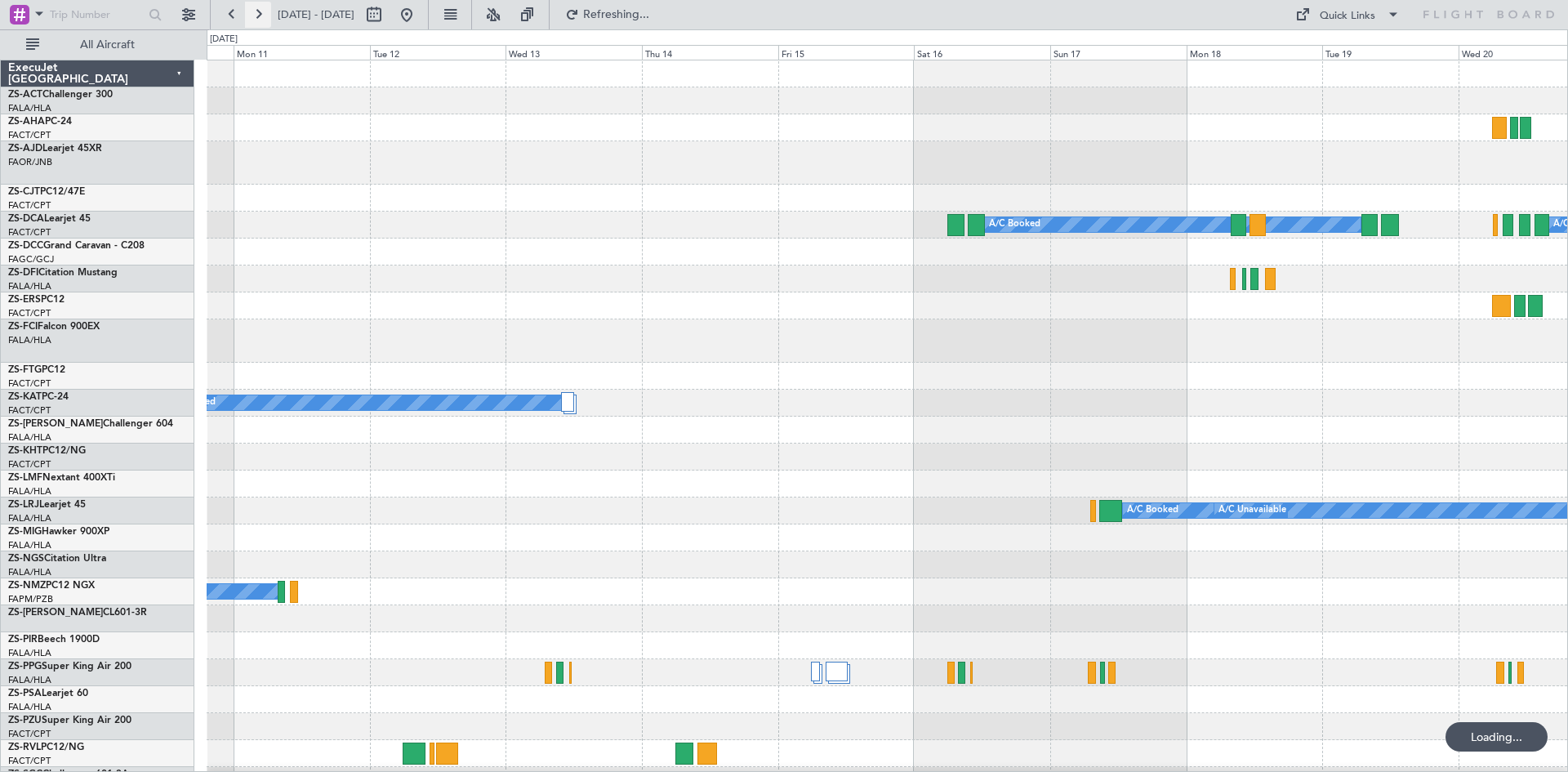
click at [261, 11] on button at bounding box center [258, 15] width 26 height 26
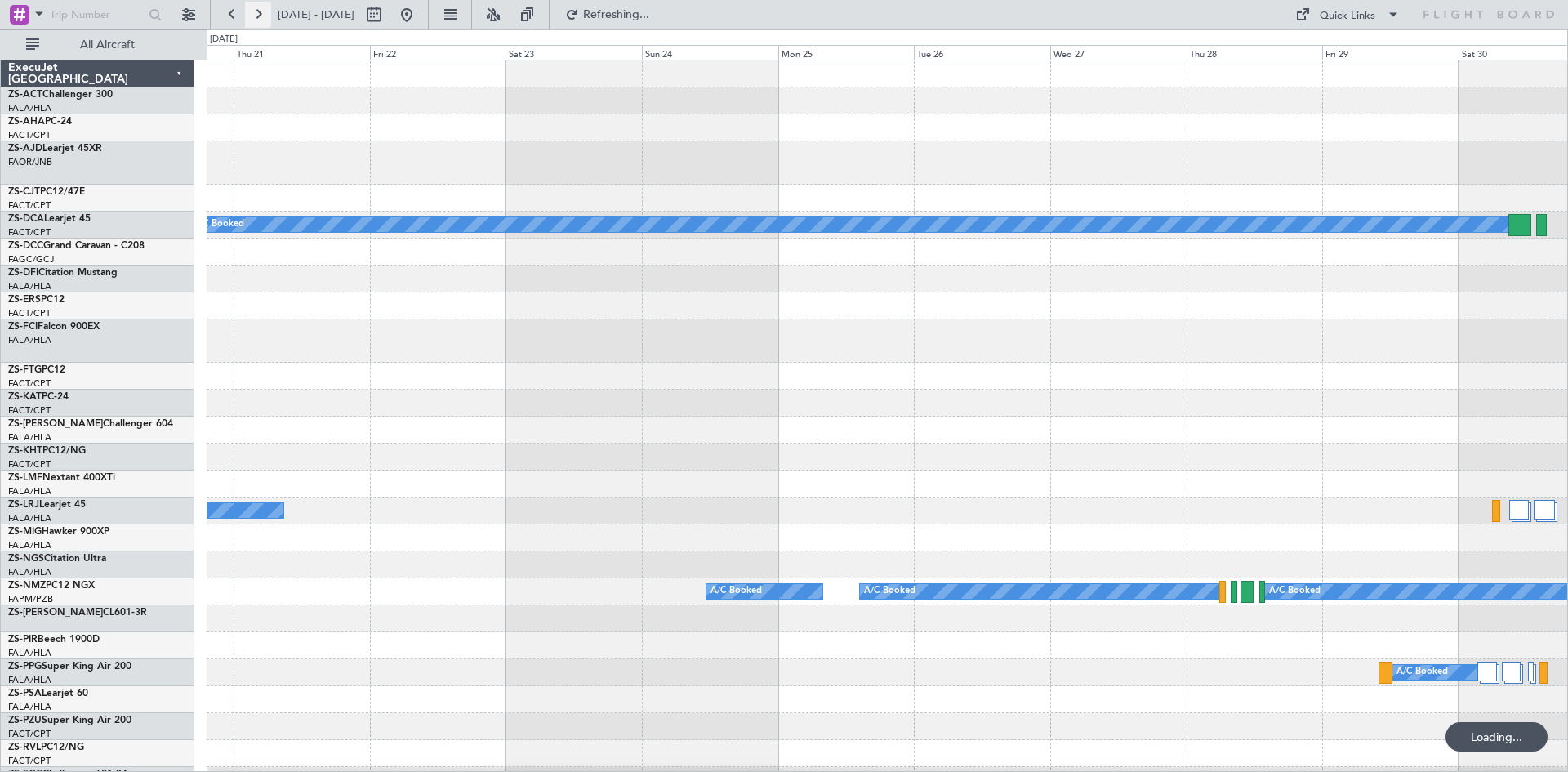
click at [261, 11] on button at bounding box center [258, 15] width 26 height 26
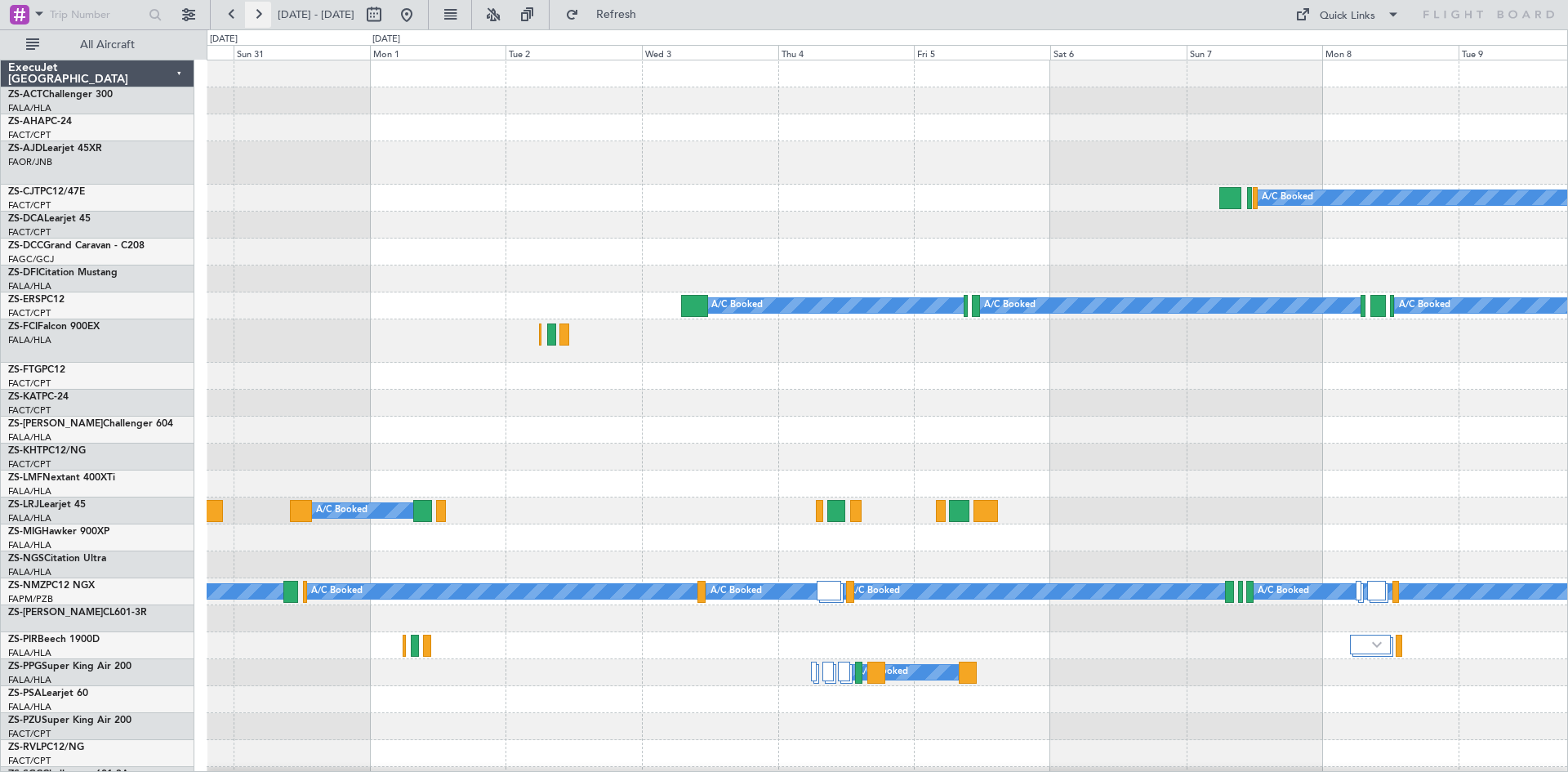
click at [261, 11] on button at bounding box center [258, 15] width 26 height 26
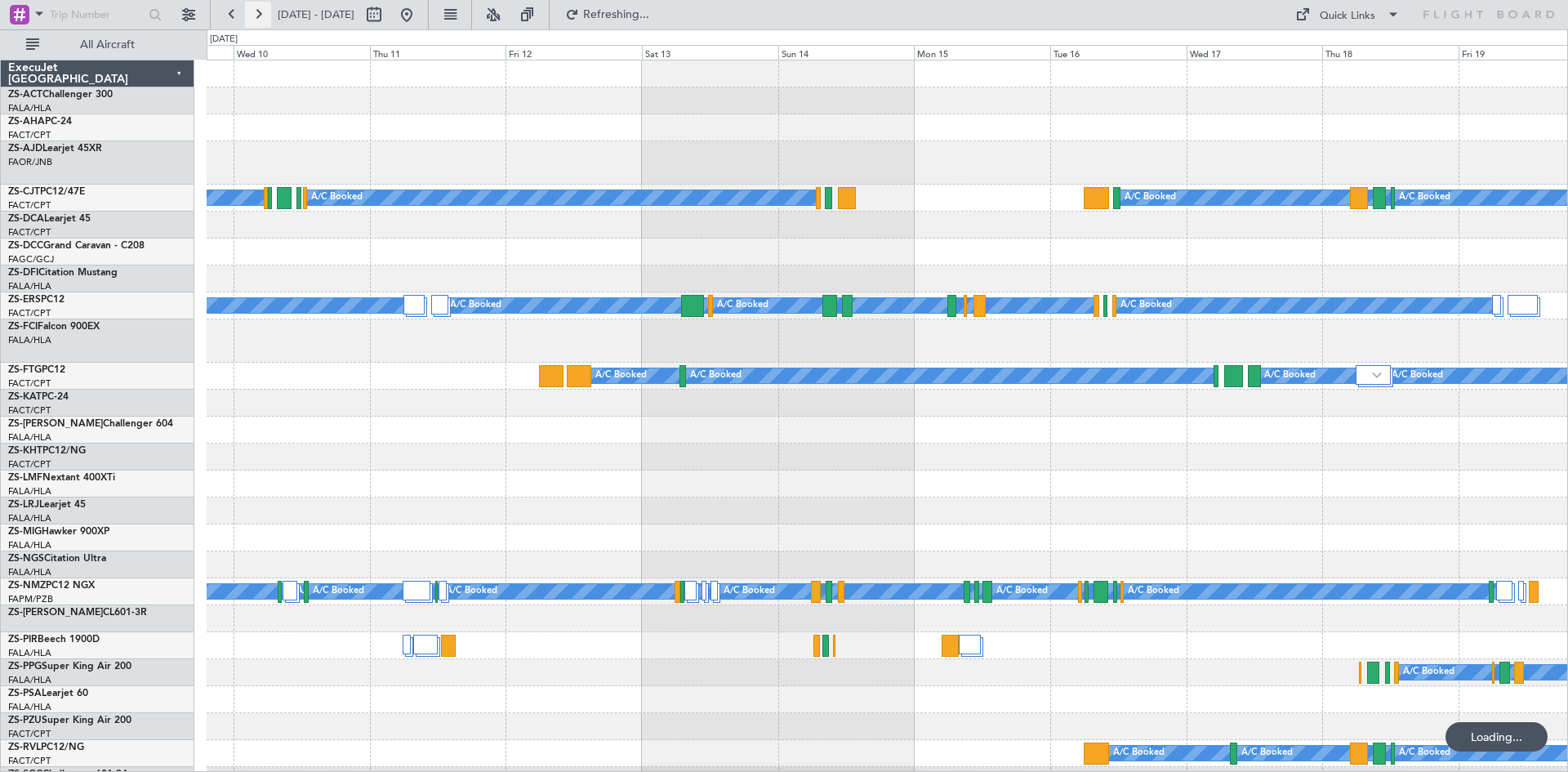
click at [261, 11] on button at bounding box center [258, 15] width 26 height 26
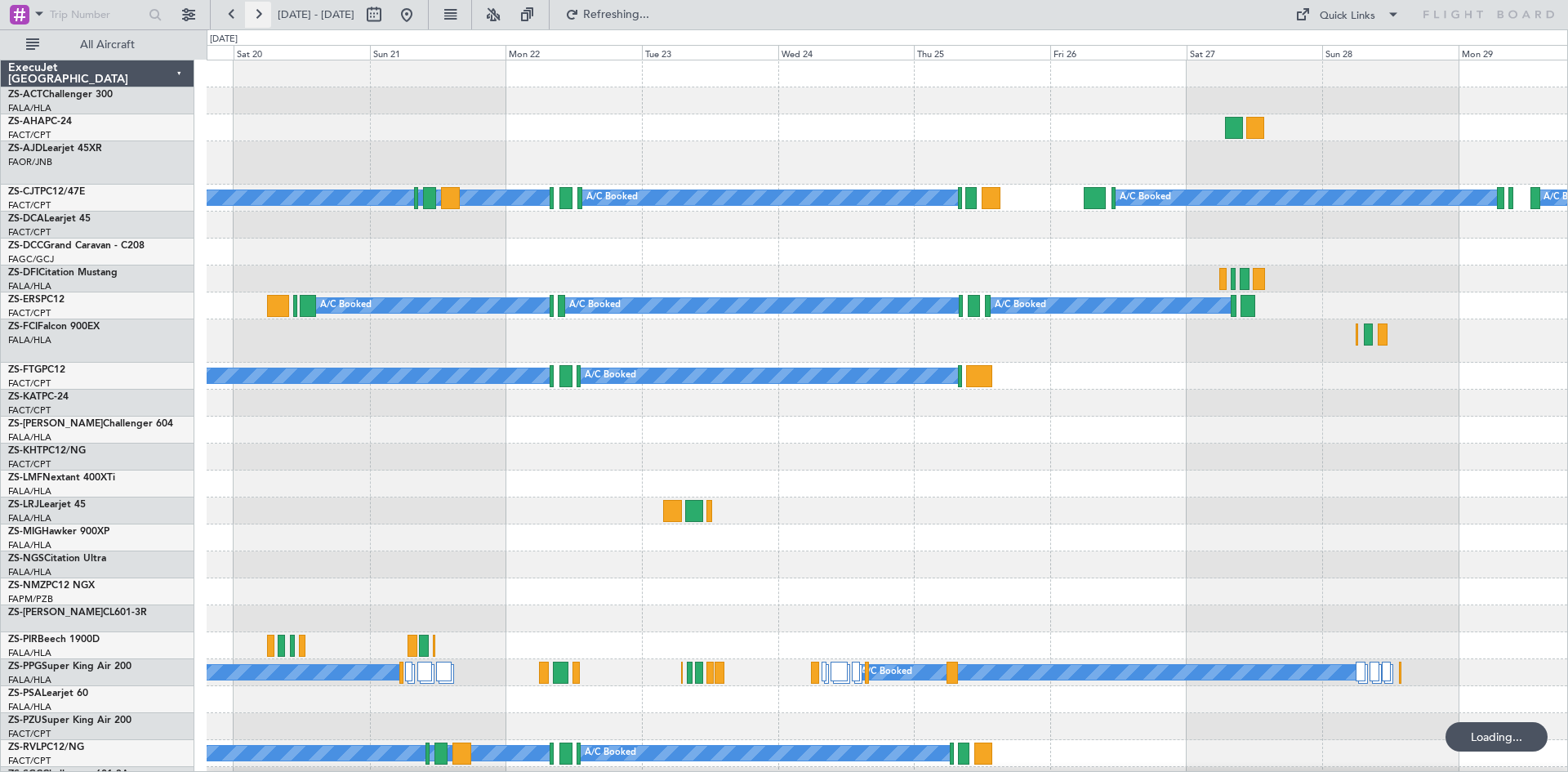
click at [261, 11] on button at bounding box center [258, 15] width 26 height 26
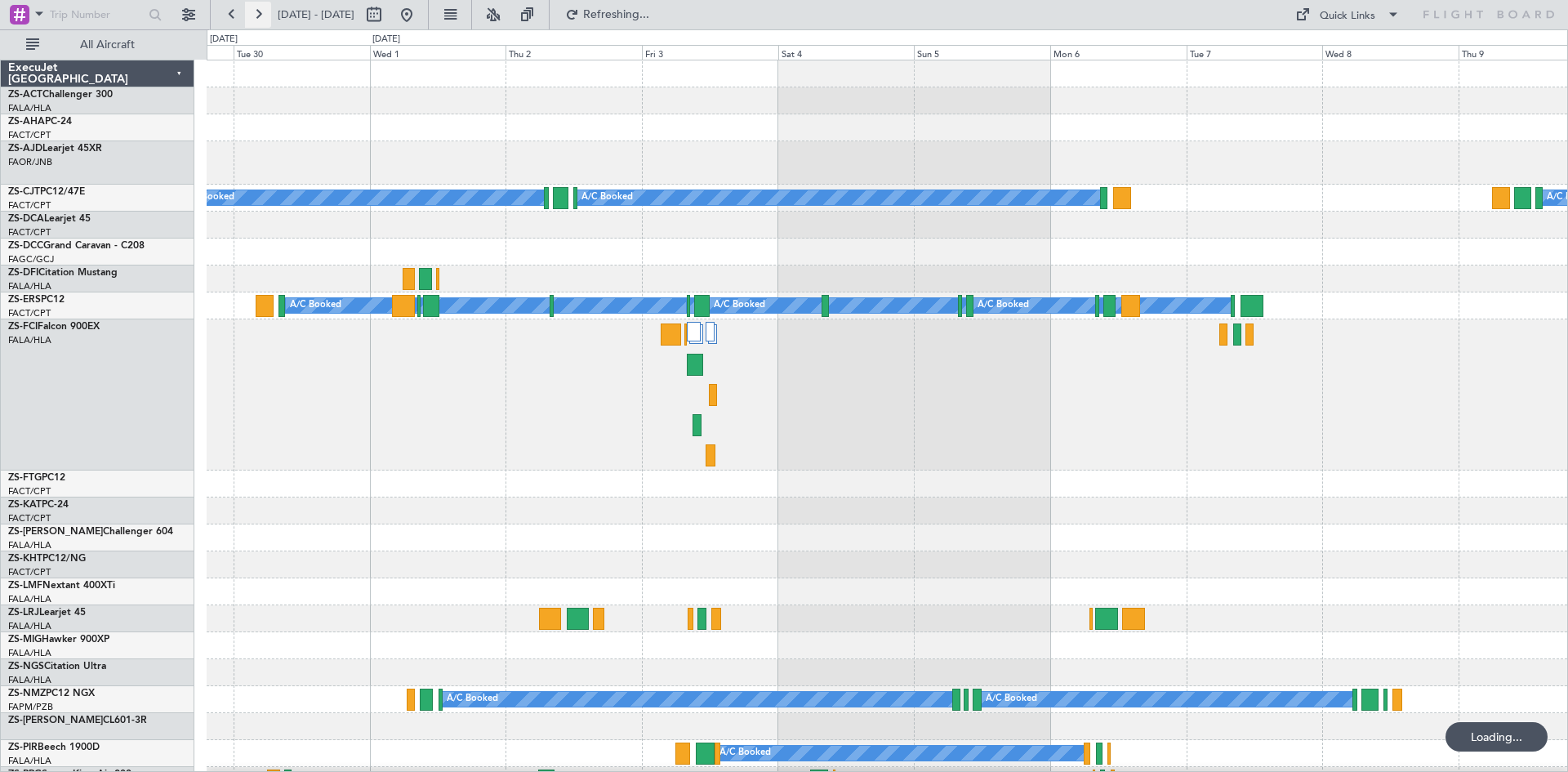
click at [261, 11] on button at bounding box center [258, 15] width 26 height 26
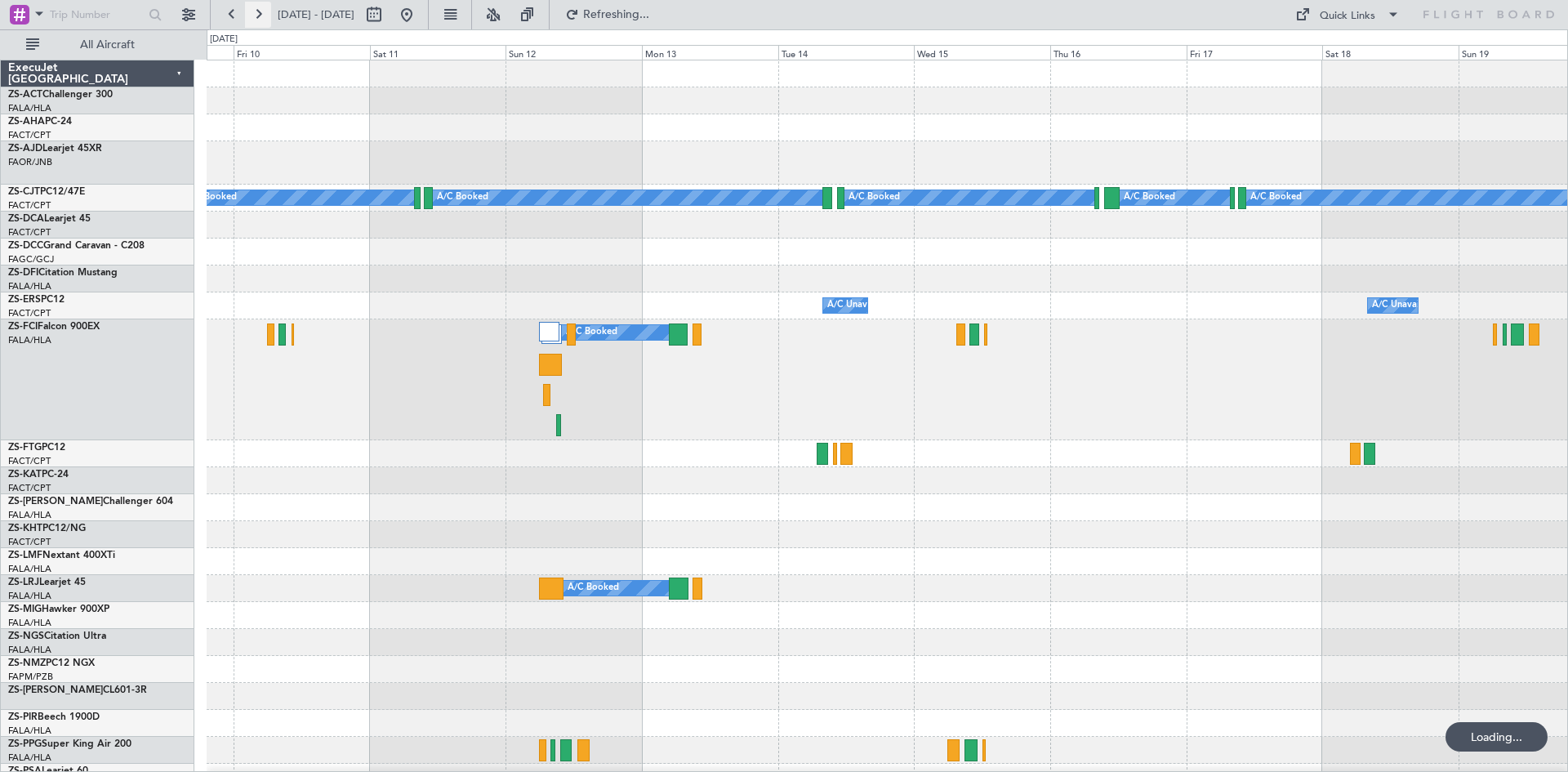
click at [261, 11] on button at bounding box center [258, 15] width 26 height 26
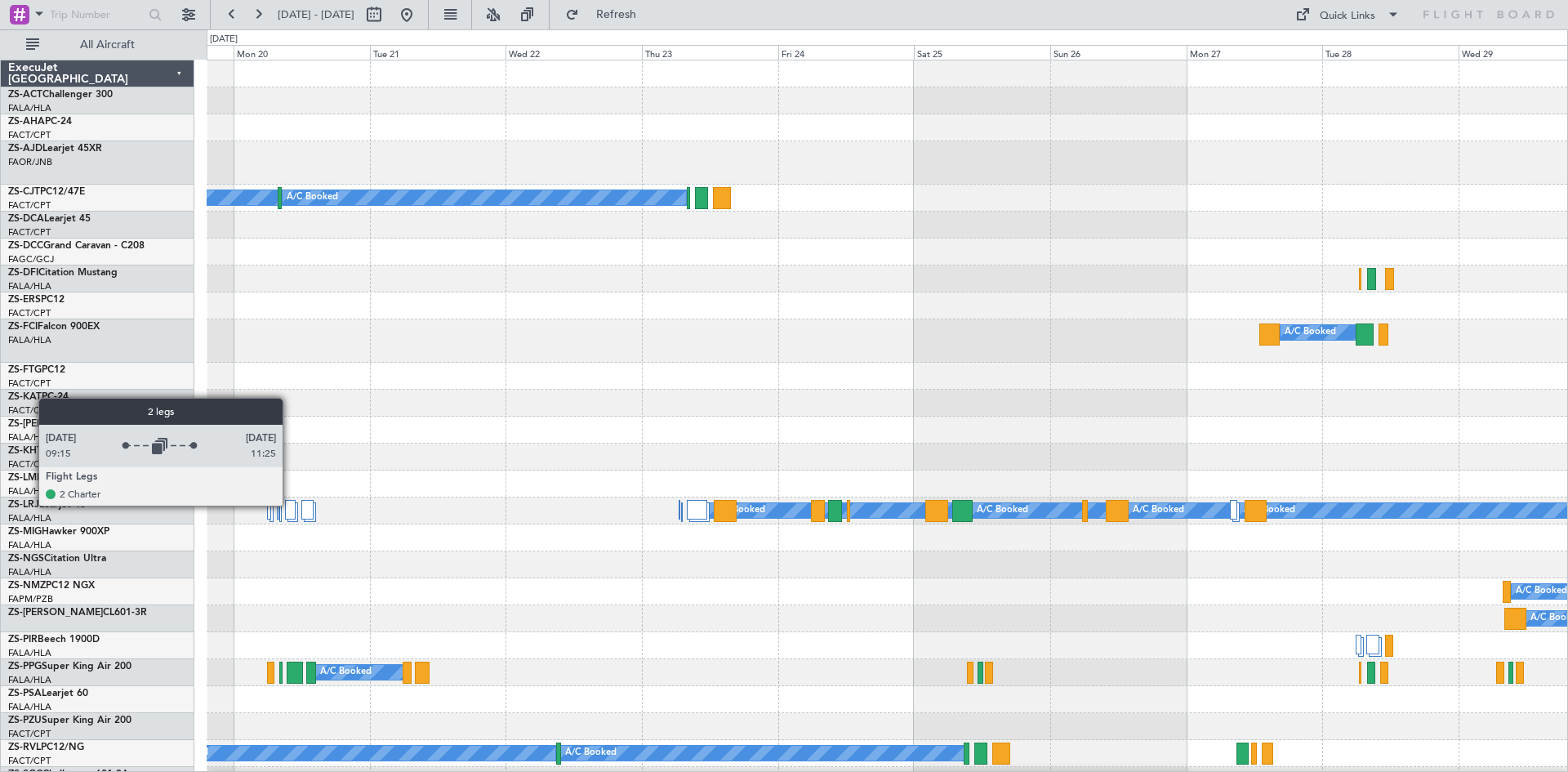
click at [289, 504] on div at bounding box center [290, 510] width 11 height 20
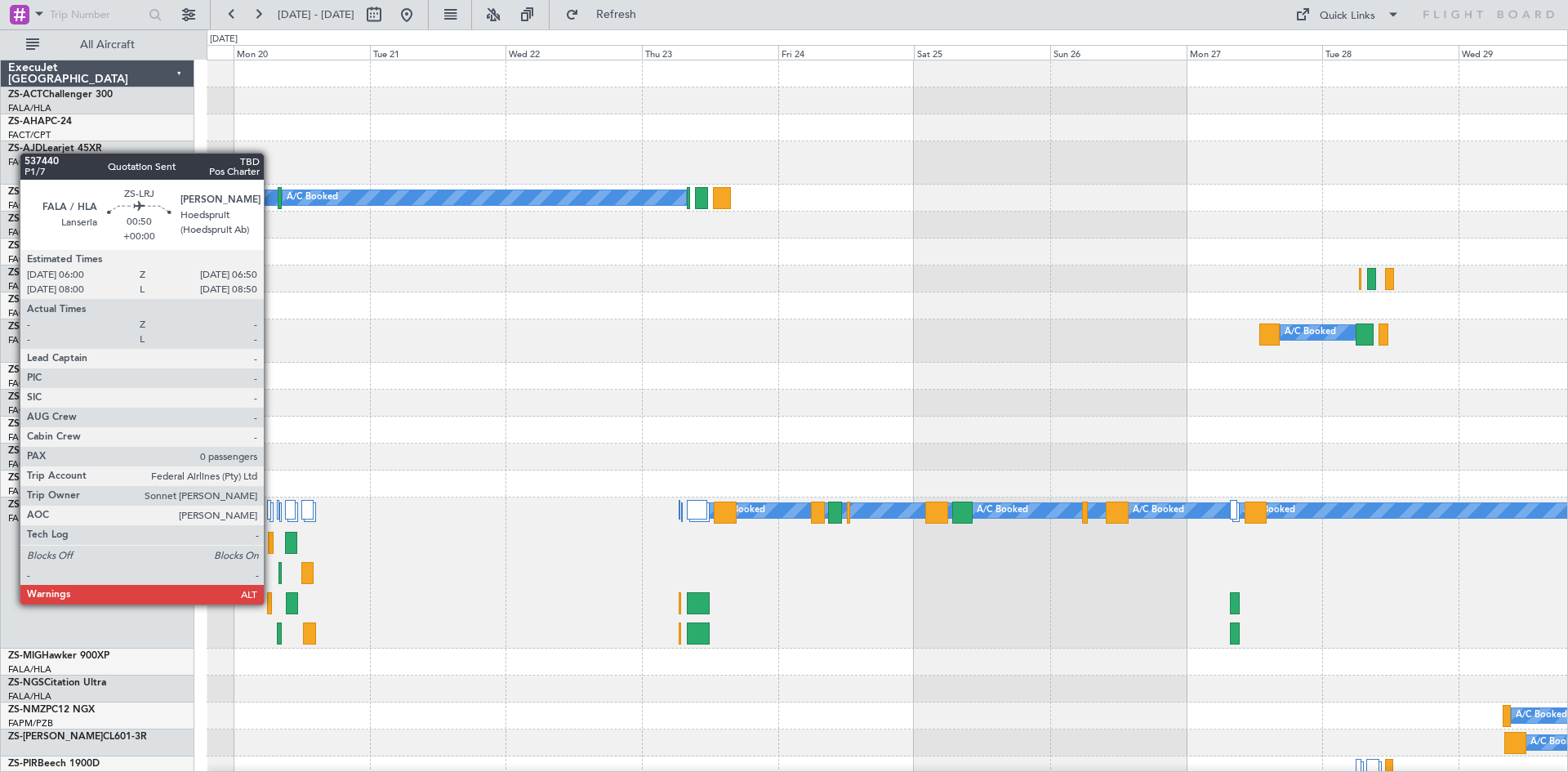
click at [271, 603] on div at bounding box center [268, 603] width 5 height 22
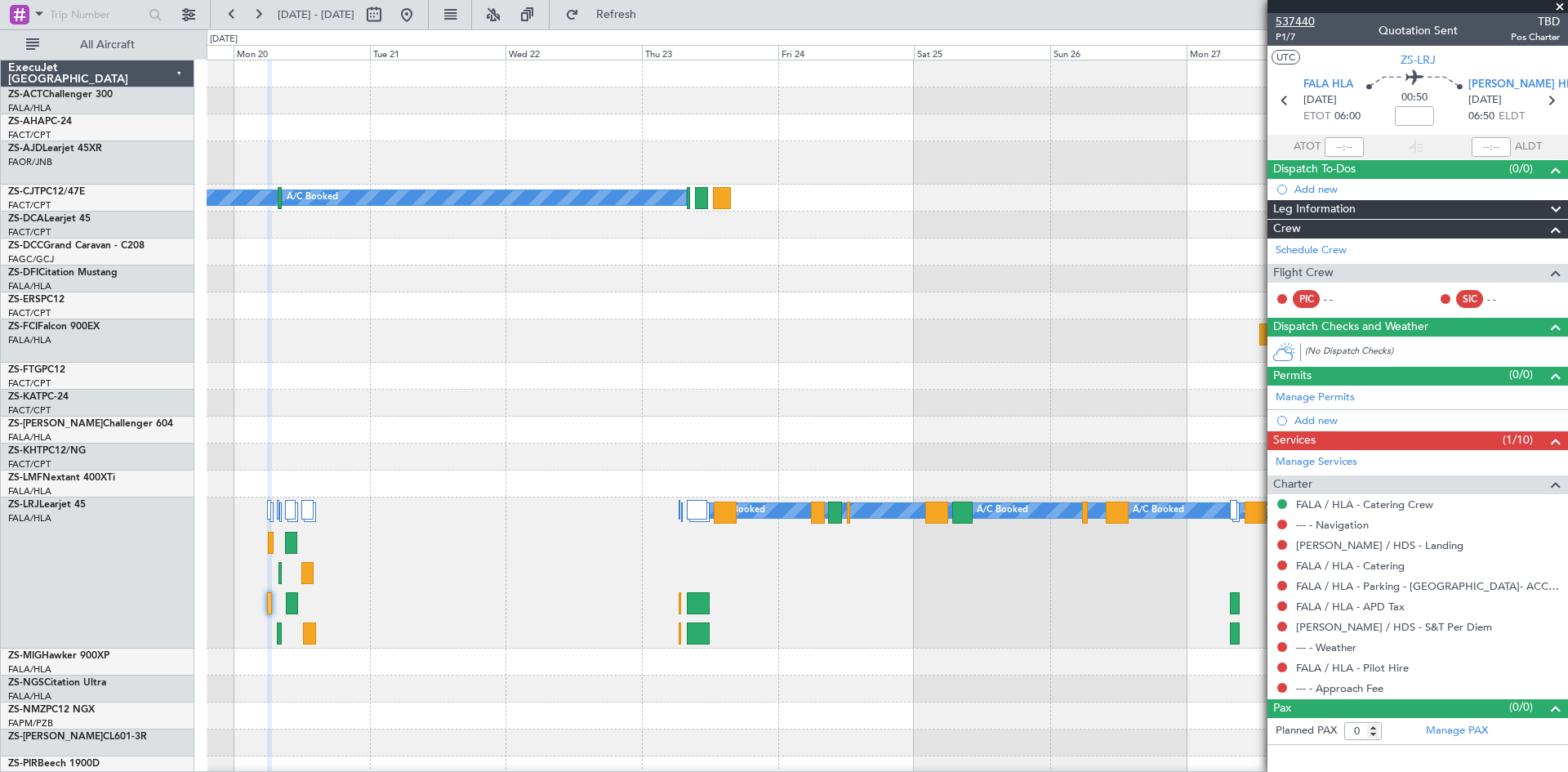
click at [1297, 23] on span "537440" at bounding box center [1294, 21] width 39 height 17
